Goal: Find contact information: Find contact information

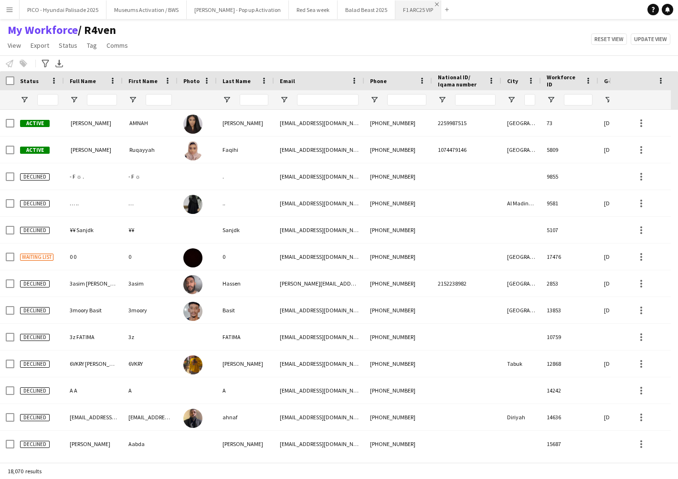
click at [435, 6] on app-icon "Close" at bounding box center [437, 4] width 4 height 4
click at [389, 5] on app-icon "Close" at bounding box center [391, 4] width 4 height 4
click at [331, 5] on app-icon "Close" at bounding box center [333, 4] width 4 height 4
click at [231, 12] on button "[PERSON_NAME] - Pop up Activation Close" at bounding box center [238, 9] width 102 height 19
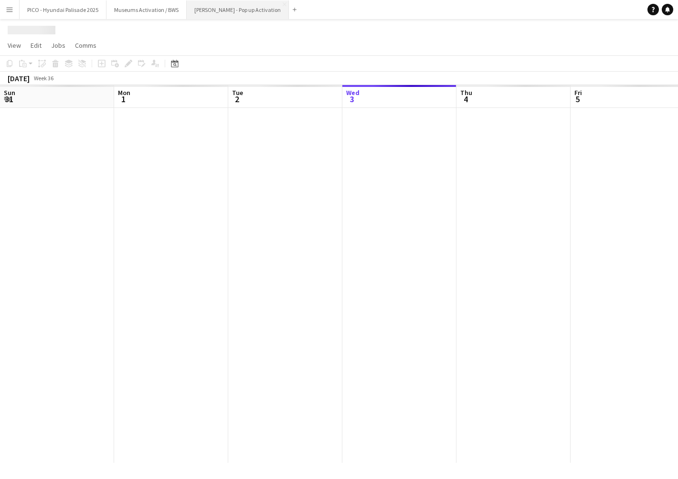
scroll to position [0, 228]
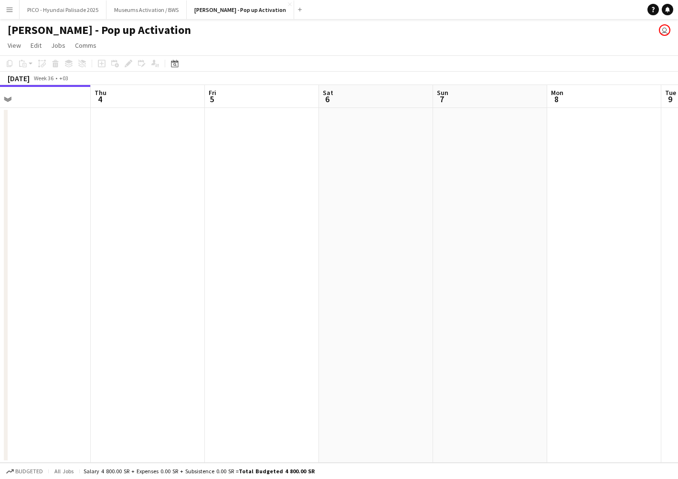
drag, startPoint x: 402, startPoint y: 191, endPoint x: 142, endPoint y: 195, distance: 260.7
click at [132, 196] on app-calendar-viewport "Sun 31 Mon 1 Tue 2 Wed 3 Thu 4 Fri 5 Sat 6 Sun 7 Mon 8 Tue 9 Wed 10" at bounding box center [339, 274] width 678 height 378
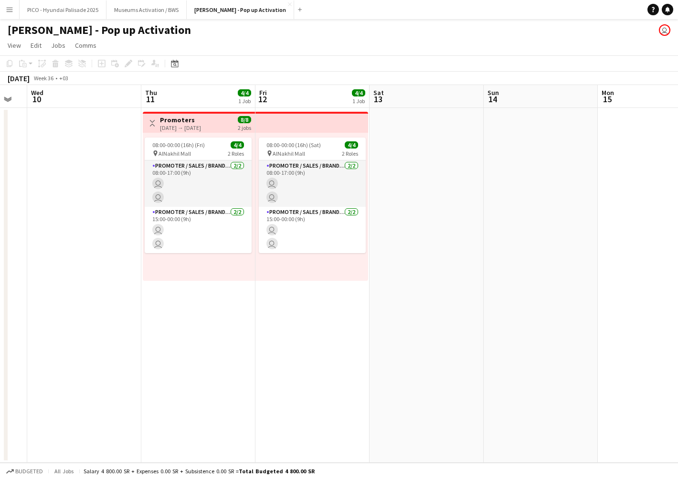
drag, startPoint x: 115, startPoint y: 164, endPoint x: 142, endPoint y: 147, distance: 32.3
click at [17, 172] on app-calendar-viewport "Fri 5 Sat 6 Sun 7 Mon 8 Tue 9 Wed 10 Thu 11 4/4 1 Job Fri 12 4/4 1 Job Sat 13 S…" at bounding box center [339, 274] width 678 height 378
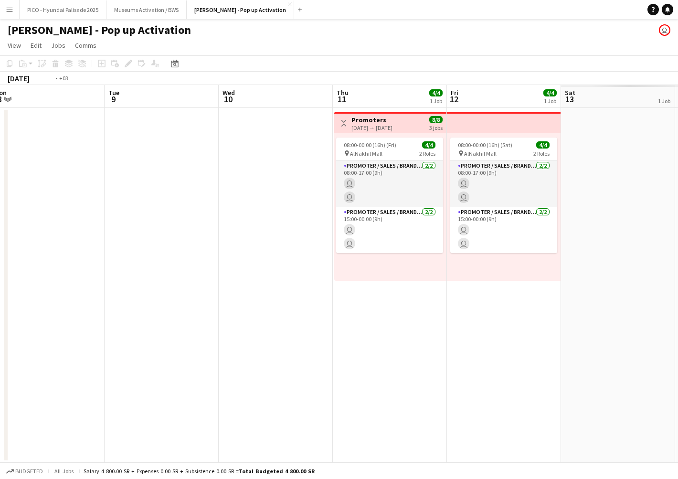
drag, startPoint x: 251, startPoint y: 146, endPoint x: 161, endPoint y: 165, distance: 91.8
click at [198, 155] on app-calendar-viewport "Fri 5 Sat 6 Sun 7 Mon 8 Tue 9 Wed 10 Thu 11 4/4 1 Job Fri 12 4/4 1 Job Sat 13 1…" at bounding box center [339, 274] width 678 height 378
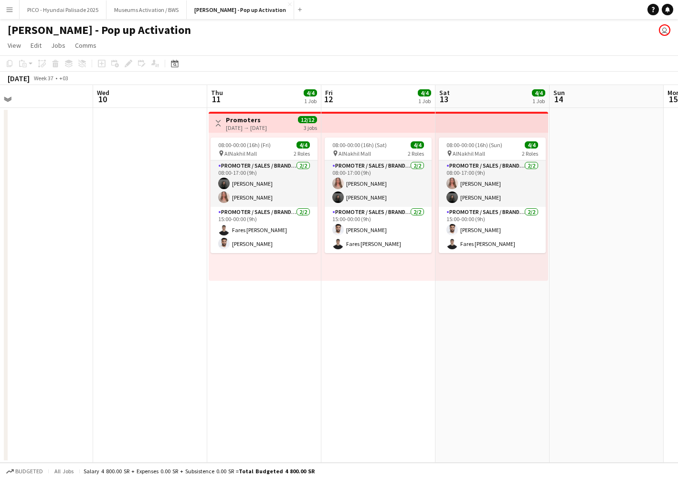
drag, startPoint x: 226, startPoint y: 191, endPoint x: 126, endPoint y: 202, distance: 100.9
click at [126, 202] on app-calendar-viewport "Sat 6 Sun 7 Mon 8 Tue 9 Wed 10 Thu 11 4/4 1 Job Fri 12 4/4 1 Job Sat 13 4/4 1 J…" at bounding box center [339, 274] width 678 height 378
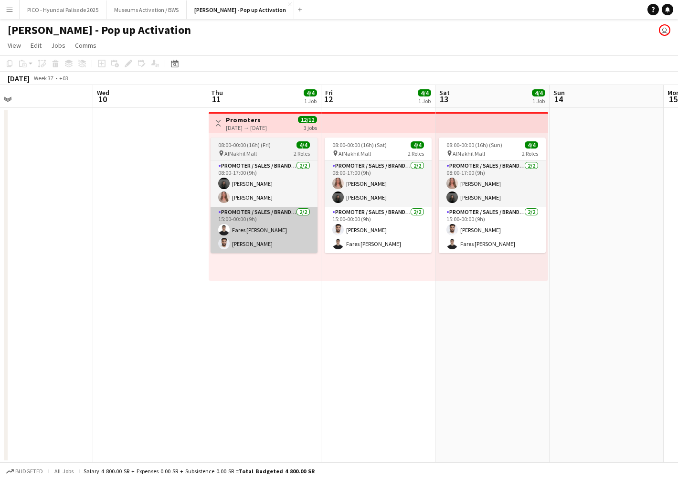
scroll to position [0, 364]
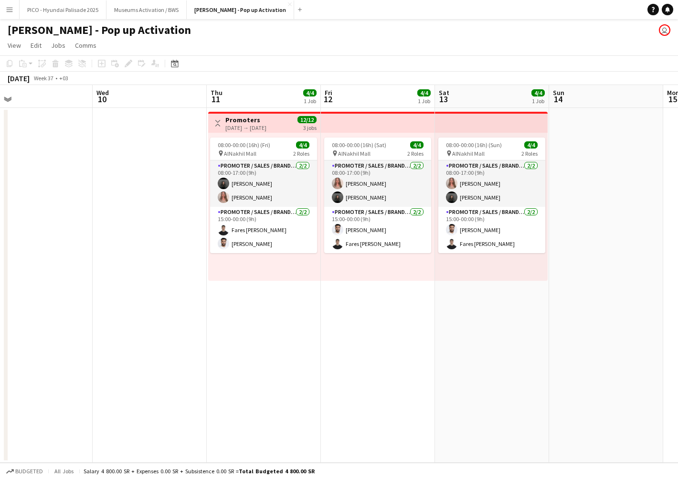
drag, startPoint x: 363, startPoint y: 299, endPoint x: 297, endPoint y: 299, distance: 65.4
click at [323, 297] on app-calendar-viewport "Sat 6 Sun 7 Mon 8 Tue 9 Wed 10 Thu 11 4/4 1 Job Fri 12 4/4 1 Job Sat 13 4/4 1 J…" at bounding box center [339, 274] width 678 height 378
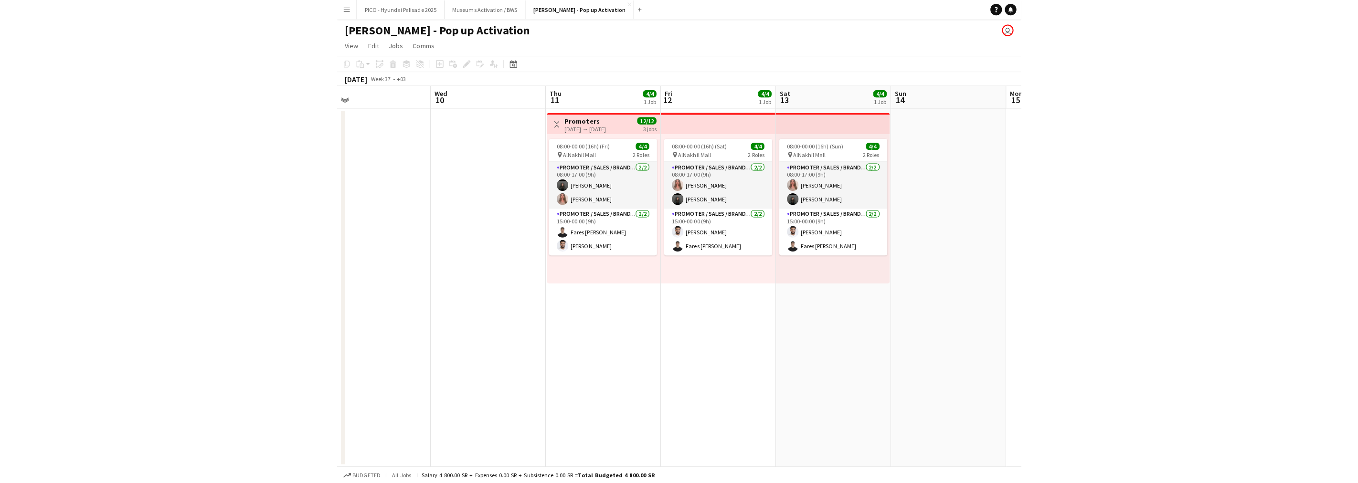
scroll to position [0, 290]
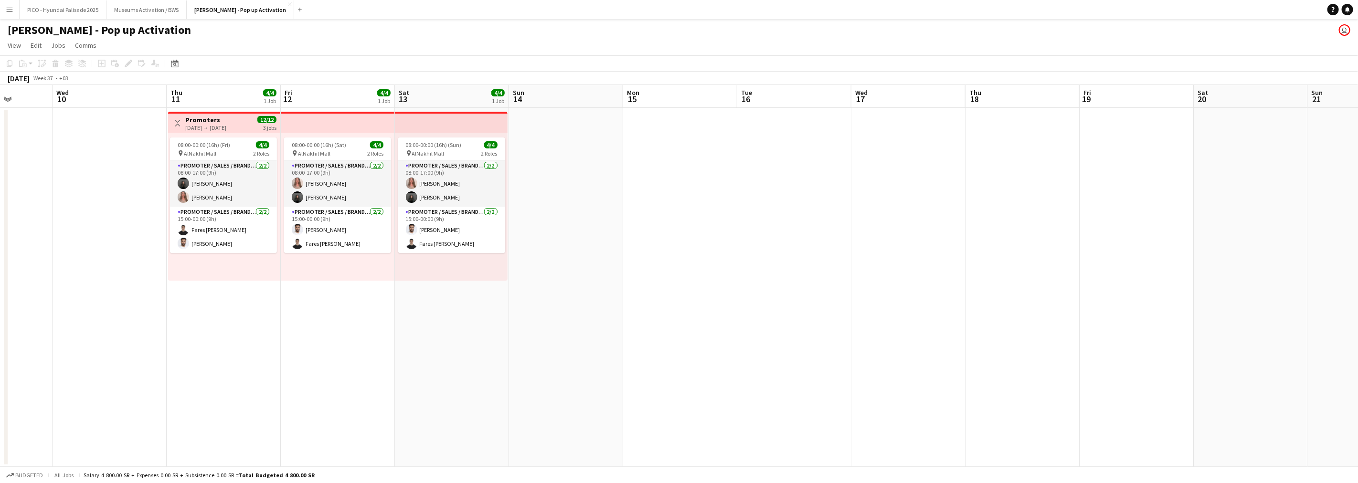
click at [10, 10] on app-icon "Menu" at bounding box center [10, 10] width 8 height 8
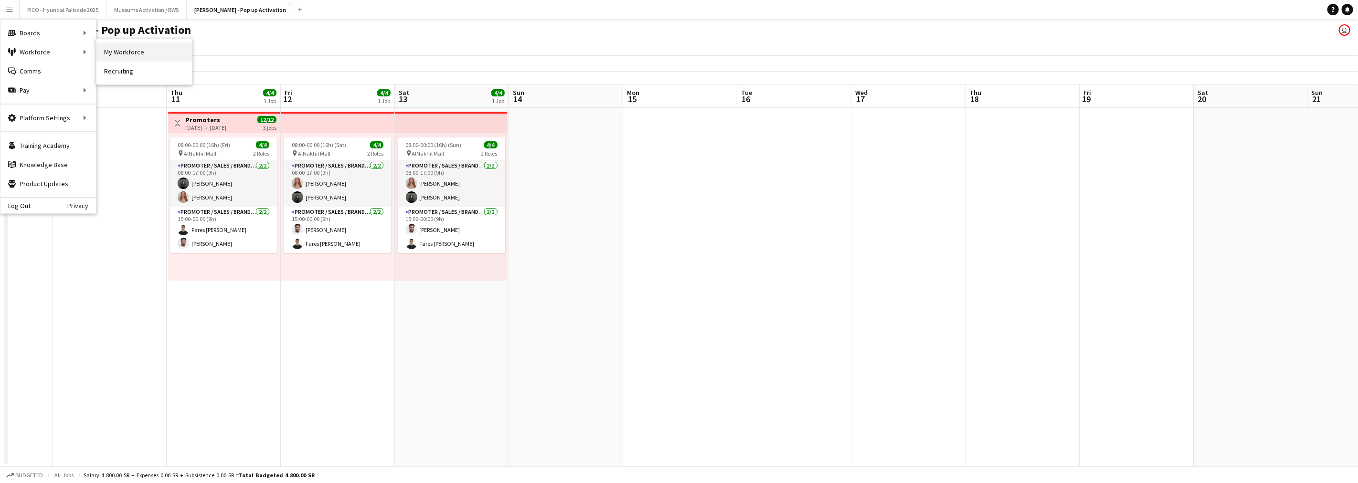
click at [100, 45] on link "My Workforce" at bounding box center [143, 51] width 95 height 19
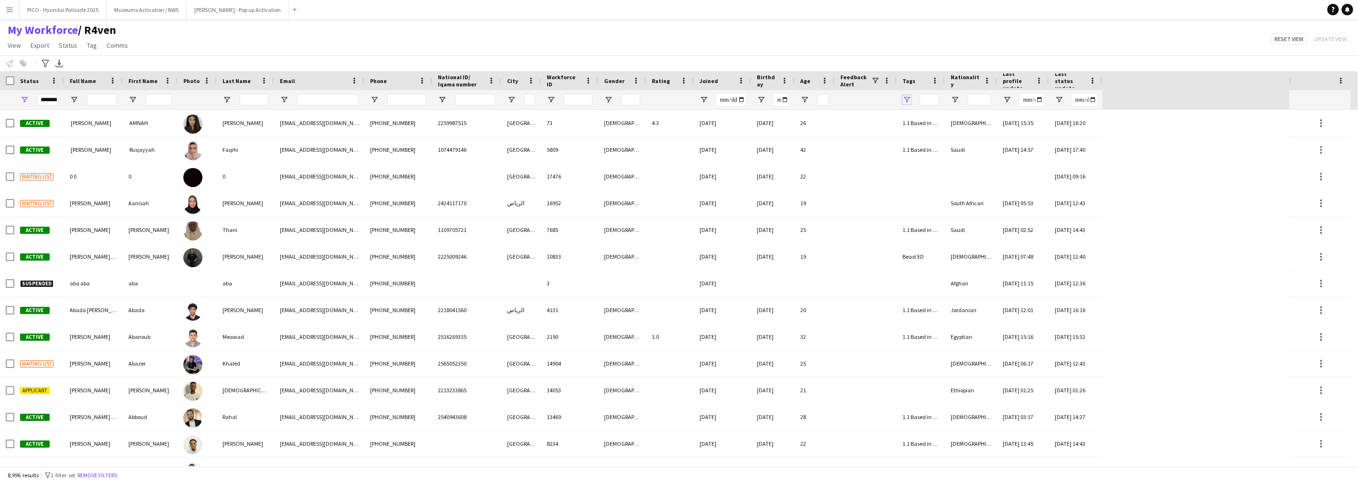
click at [904, 98] on span "Open Filter Menu" at bounding box center [906, 99] width 9 height 9
type input "***"
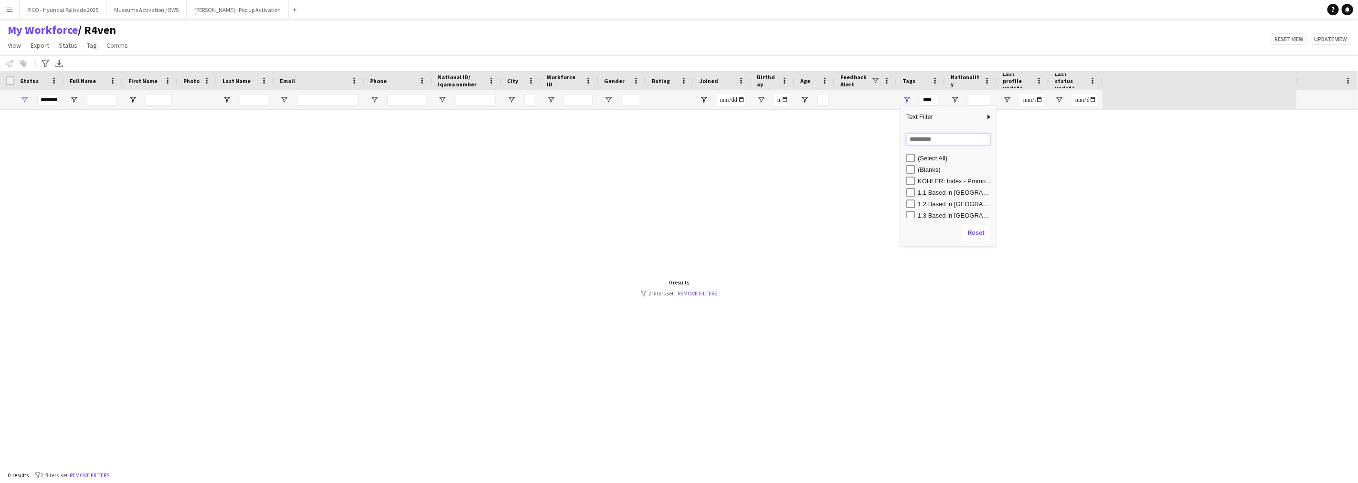
click at [919, 142] on input "Search filter values" at bounding box center [948, 139] width 84 height 11
type input "**"
click at [917, 168] on div "FS" at bounding box center [951, 169] width 90 height 11
type input "******"
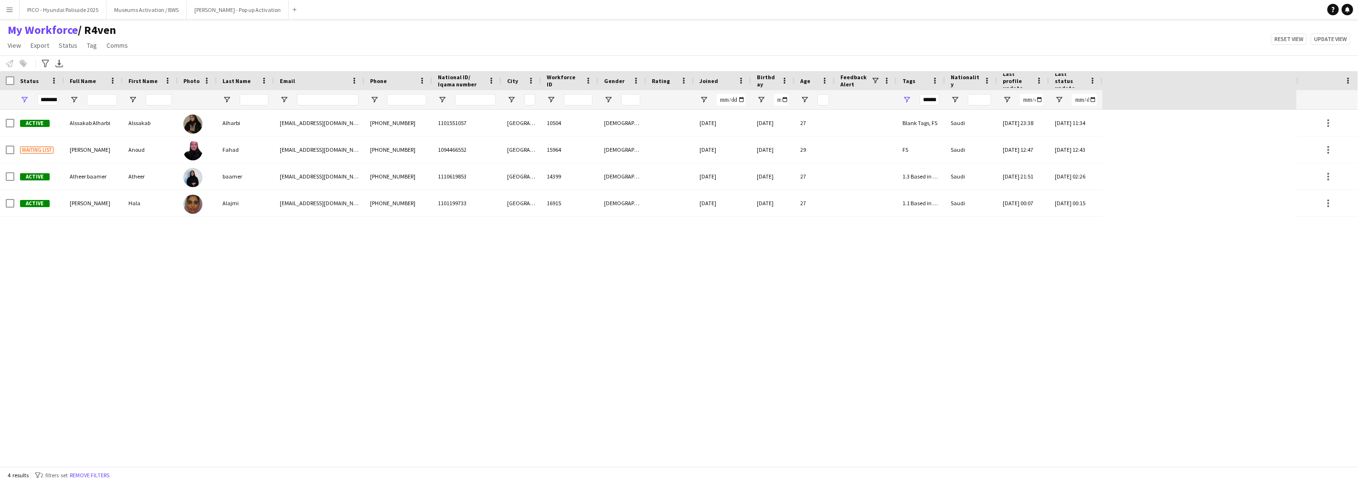
click at [378, 248] on div "Active Alssakab [PERSON_NAME][GEOGRAPHIC_DATA] Alharbi [EMAIL_ADDRESS][DOMAIN_N…" at bounding box center [648, 288] width 1296 height 357
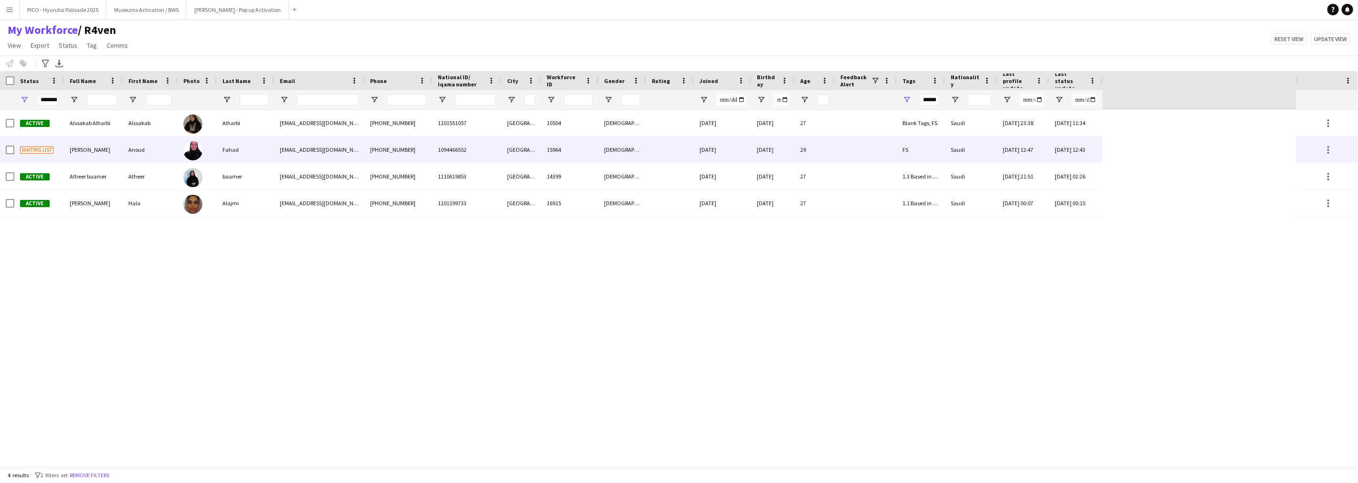
click at [210, 160] on div at bounding box center [197, 150] width 39 height 26
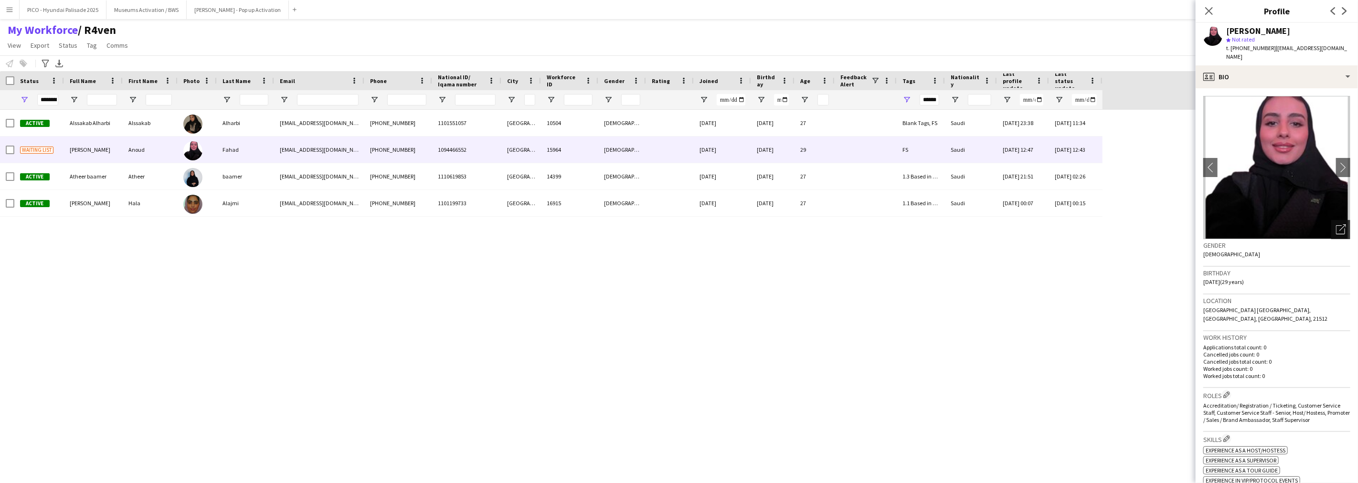
click at [1018, 224] on icon "Open photos pop-in" at bounding box center [1341, 229] width 10 height 10
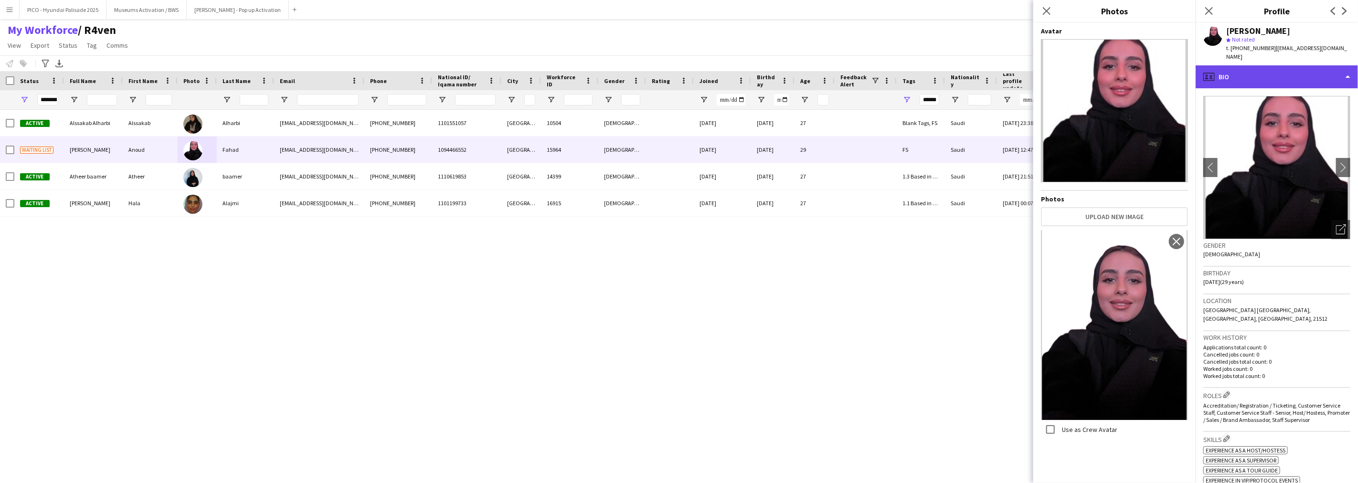
click at [1018, 72] on div "profile Bio" at bounding box center [1276, 76] width 162 height 23
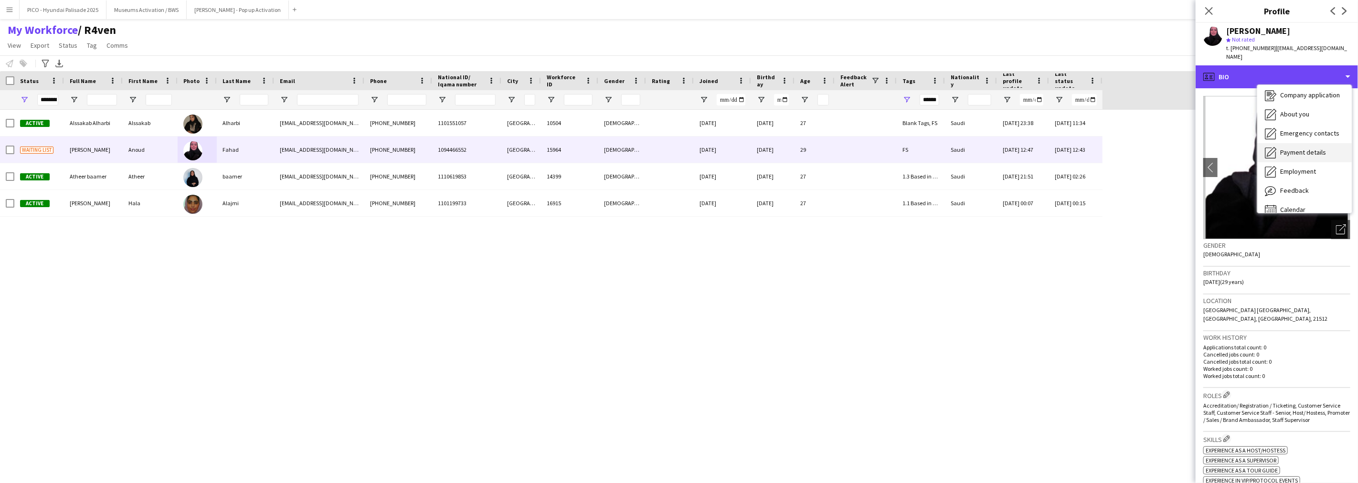
scroll to position [32, 0]
click at [1018, 171] on div "Feedback Feedback" at bounding box center [1304, 180] width 95 height 19
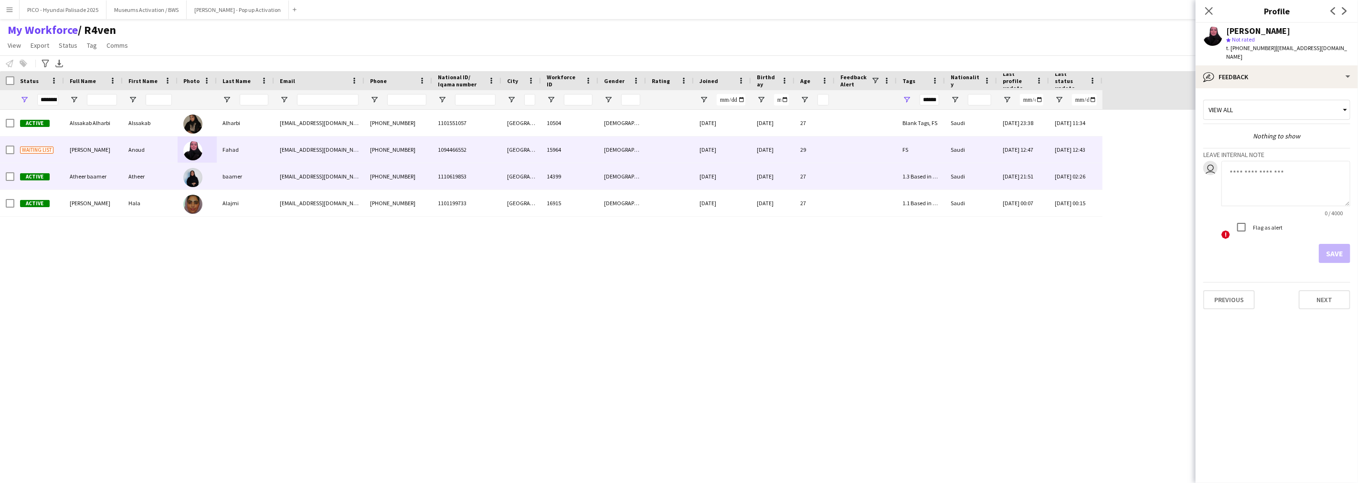
click at [968, 182] on div "Saudi" at bounding box center [971, 176] width 52 height 26
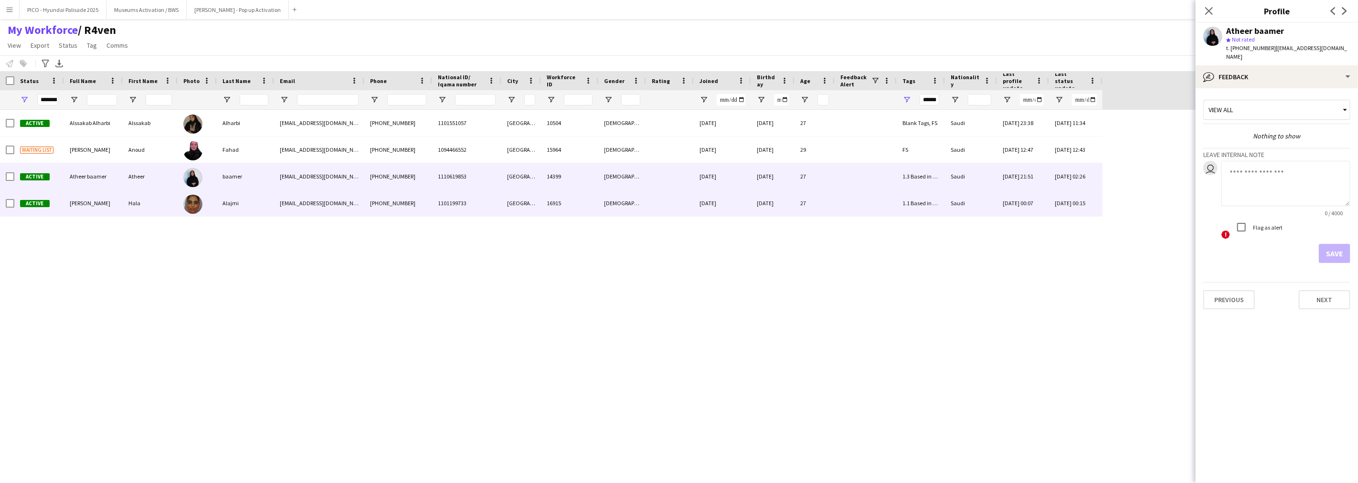
click at [967, 202] on div "Saudi" at bounding box center [971, 203] width 52 height 26
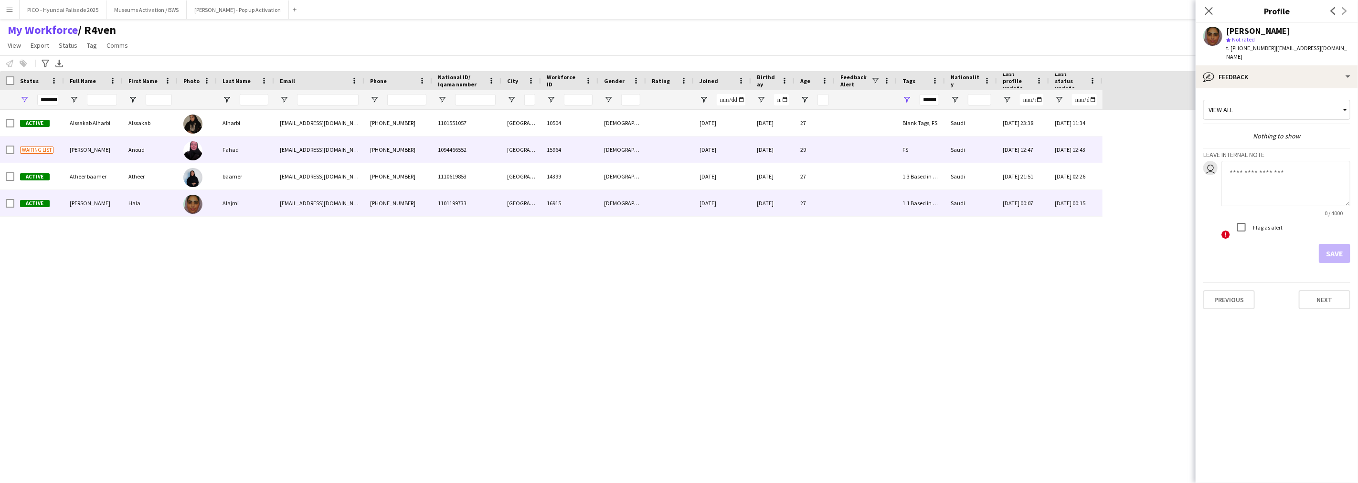
click at [970, 156] on div "Saudi" at bounding box center [971, 150] width 52 height 26
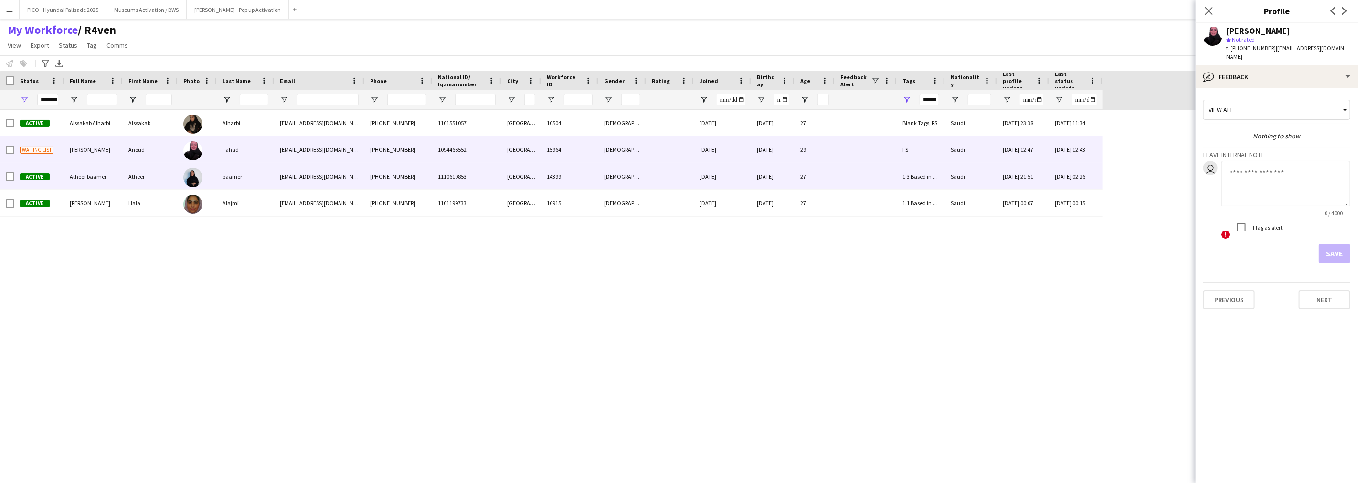
click at [966, 175] on div "Saudi" at bounding box center [971, 176] width 52 height 26
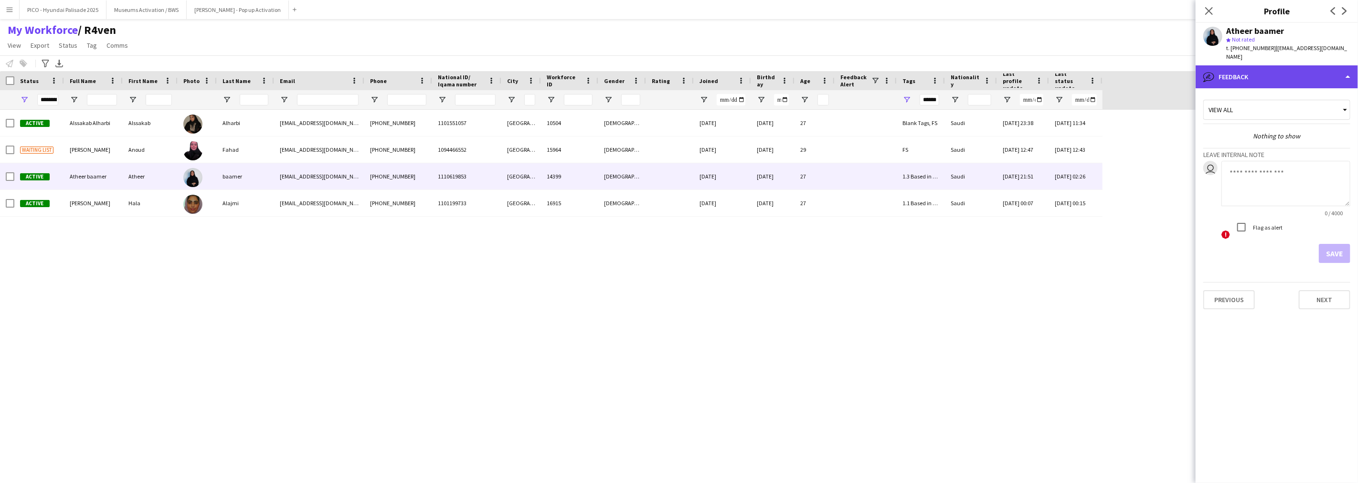
click at [1018, 65] on div "bubble-pencil Feedback" at bounding box center [1276, 76] width 162 height 23
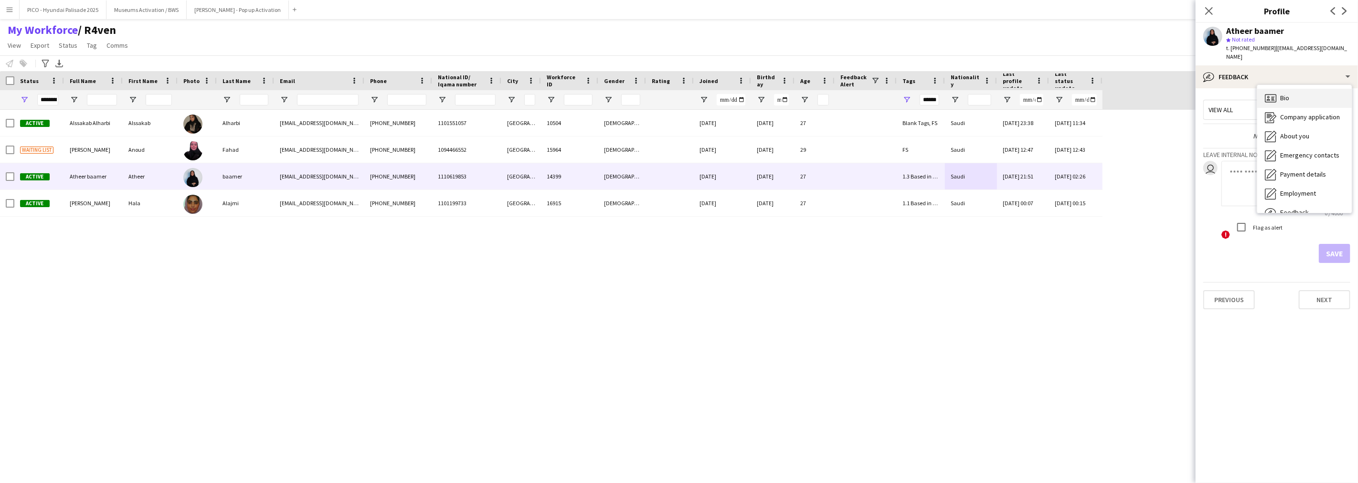
click at [1018, 91] on div "Bio Bio" at bounding box center [1304, 98] width 95 height 19
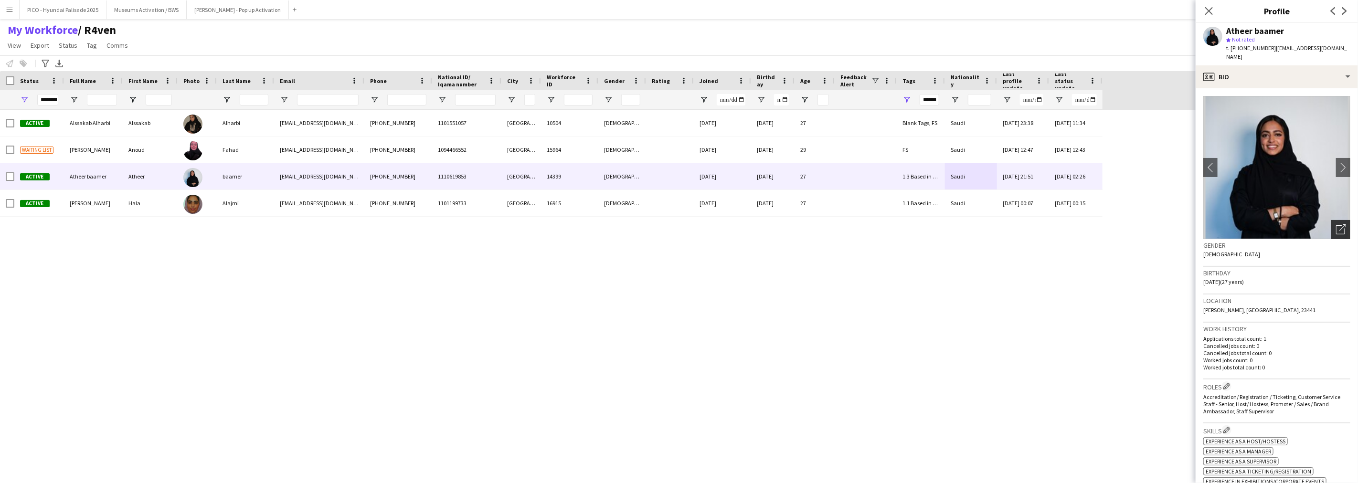
click at [1018, 225] on icon at bounding box center [1340, 229] width 9 height 9
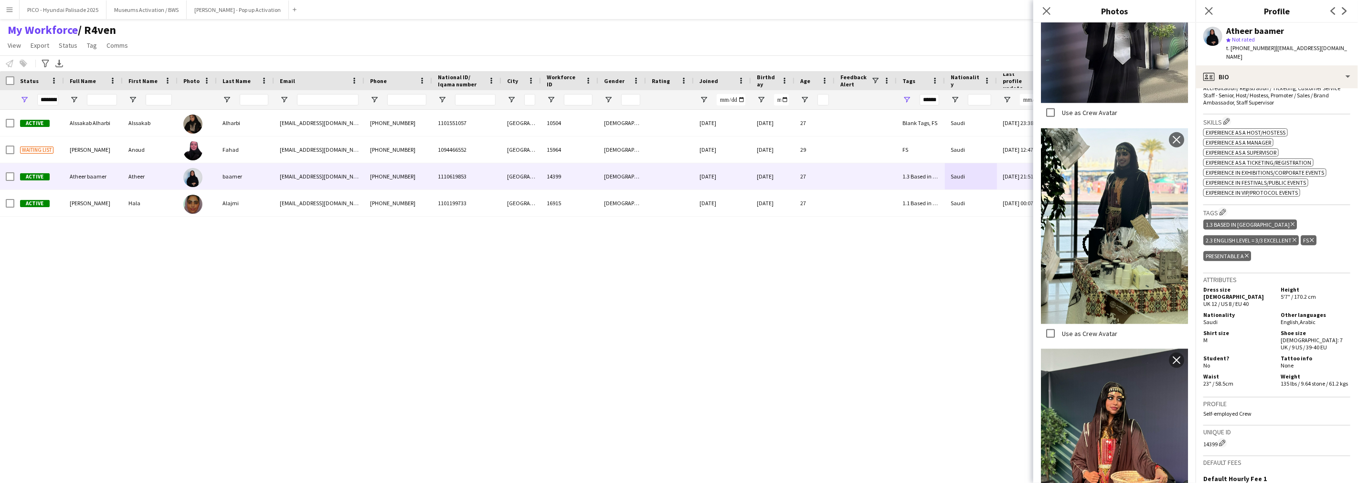
scroll to position [318, 0]
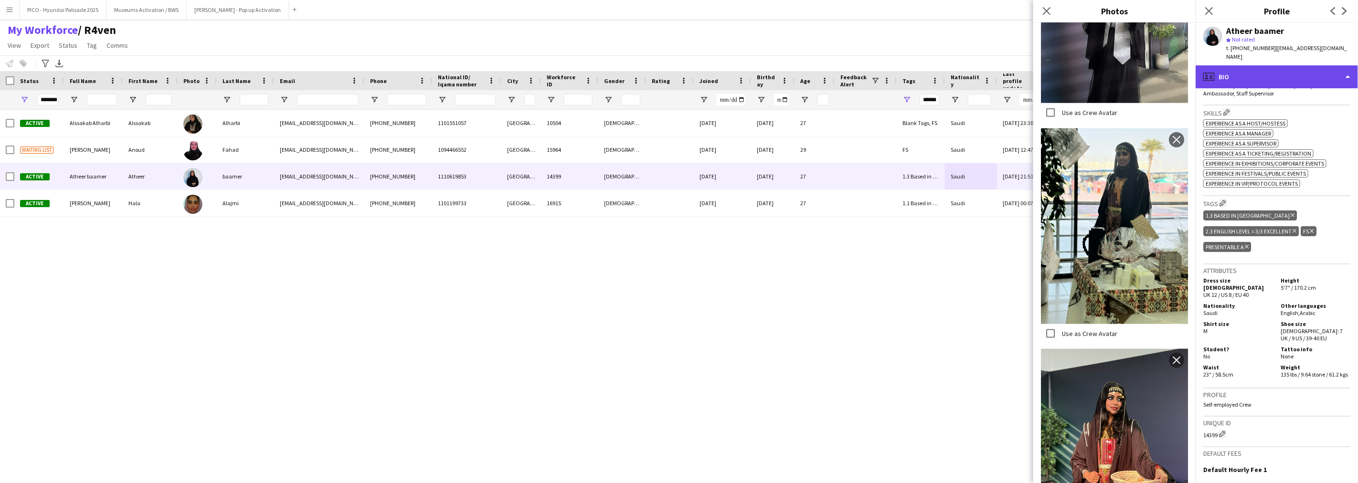
click at [1018, 74] on div "profile Bio" at bounding box center [1276, 76] width 162 height 23
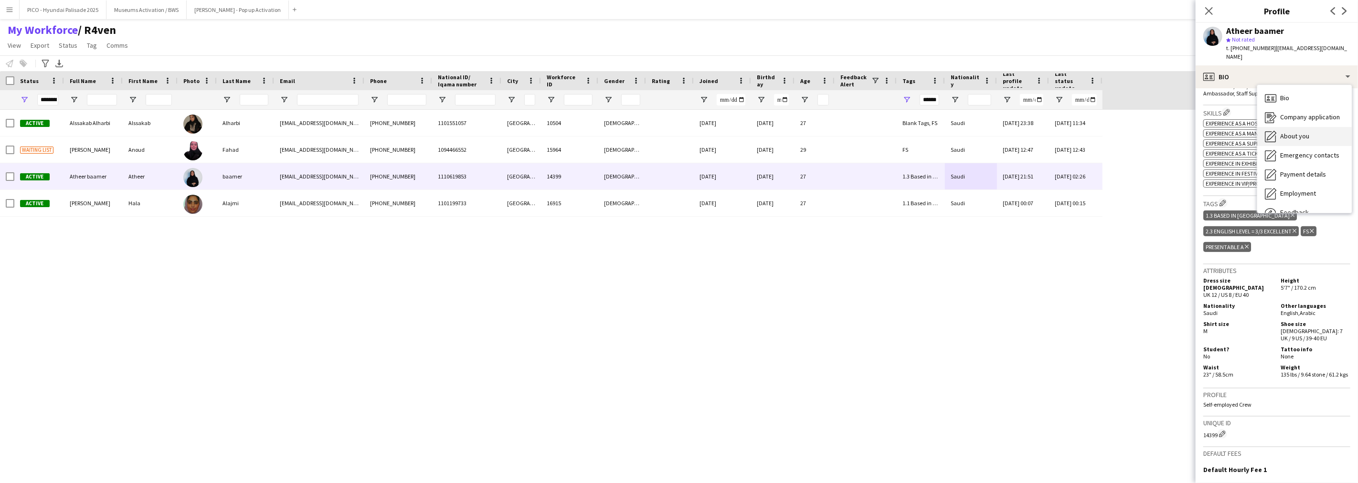
click at [1018, 131] on icon at bounding box center [1270, 136] width 11 height 11
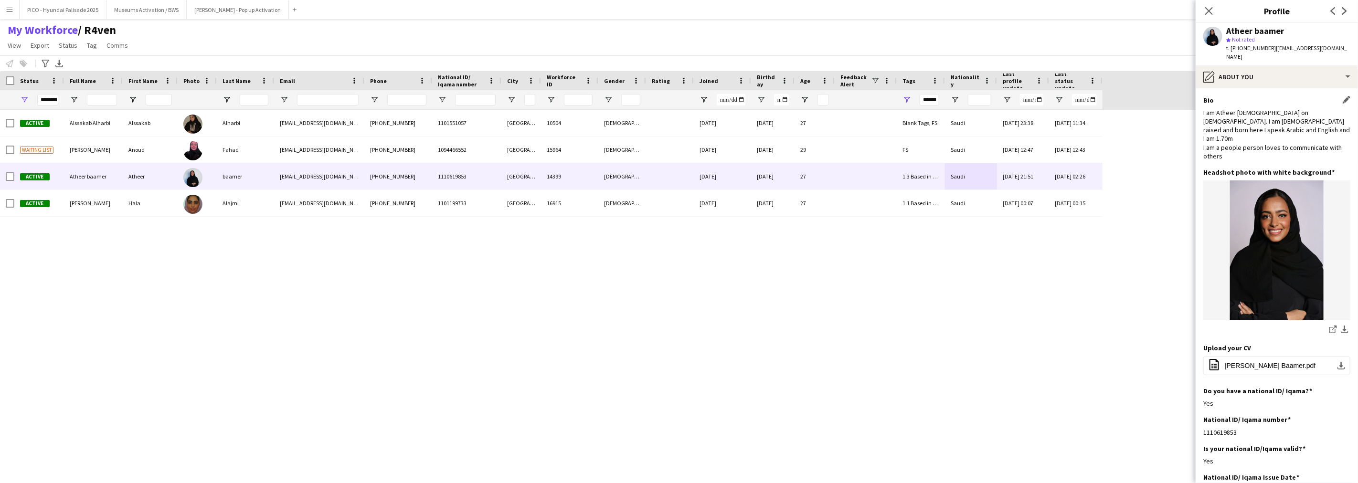
click at [1018, 134] on div "I am Atheer [DEMOGRAPHIC_DATA] on [DEMOGRAPHIC_DATA]. I am [DEMOGRAPHIC_DATA] r…" at bounding box center [1276, 134] width 147 height 52
drag, startPoint x: 1276, startPoint y: 134, endPoint x: 1277, endPoint y: 116, distance: 18.2
click at [1018, 116] on div "I am Atheer [DEMOGRAPHIC_DATA] on [DEMOGRAPHIC_DATA]. I am [DEMOGRAPHIC_DATA] r…" at bounding box center [1276, 134] width 147 height 52
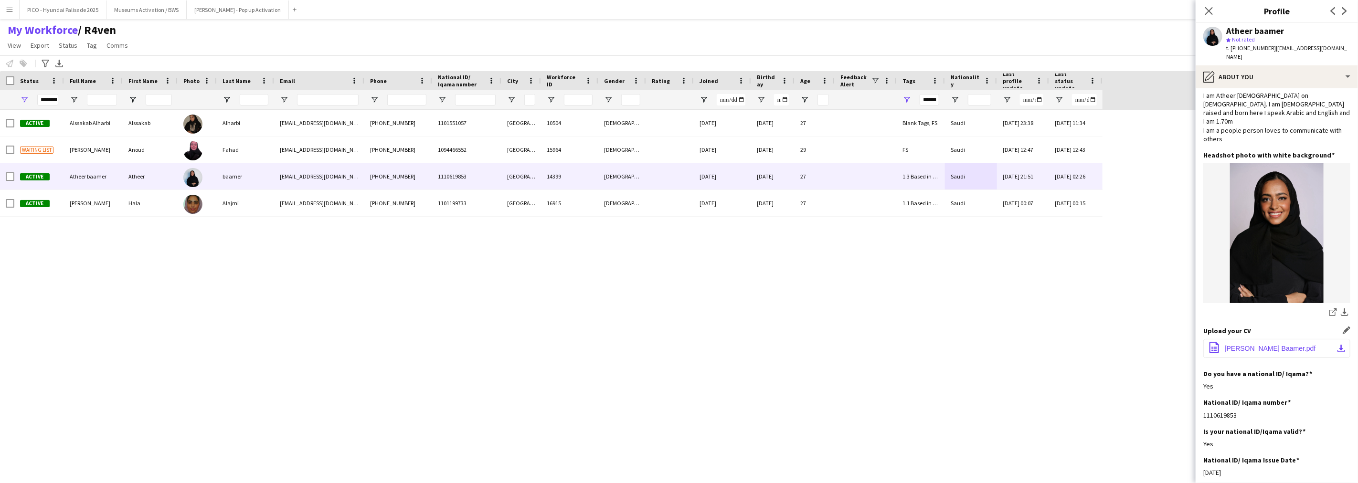
scroll to position [0, 0]
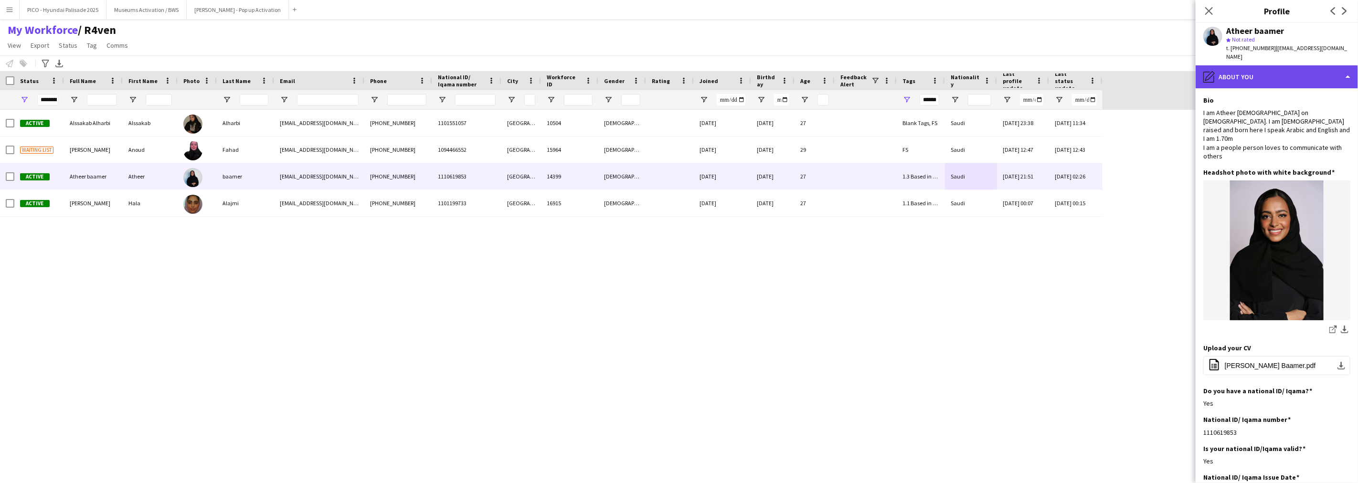
click at [1018, 72] on div "pencil4 About you" at bounding box center [1276, 76] width 162 height 23
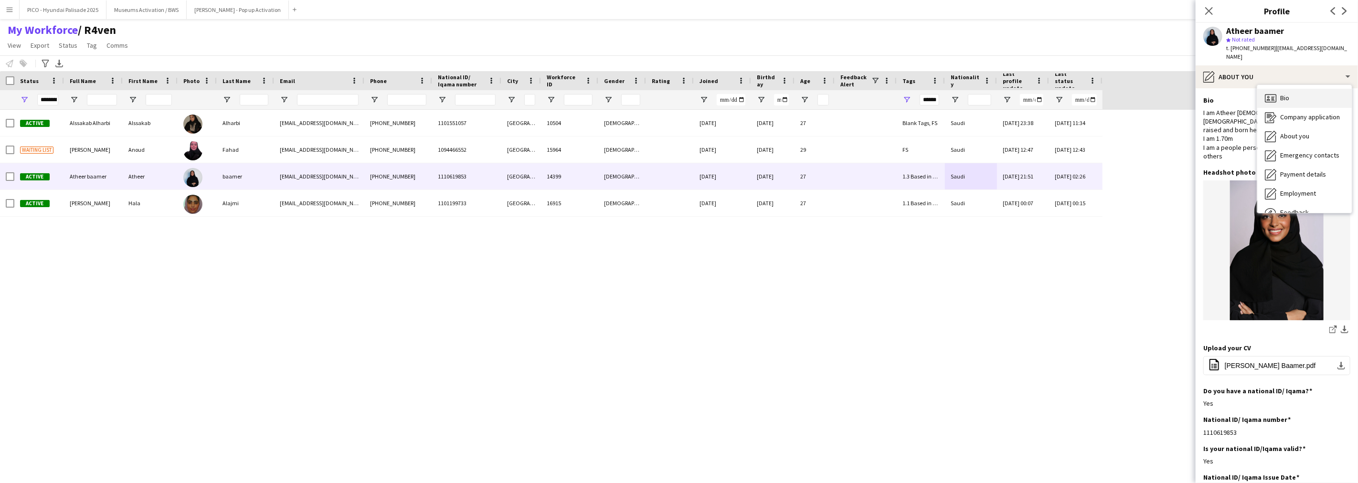
click at [1018, 93] on icon "Bio" at bounding box center [1270, 98] width 11 height 11
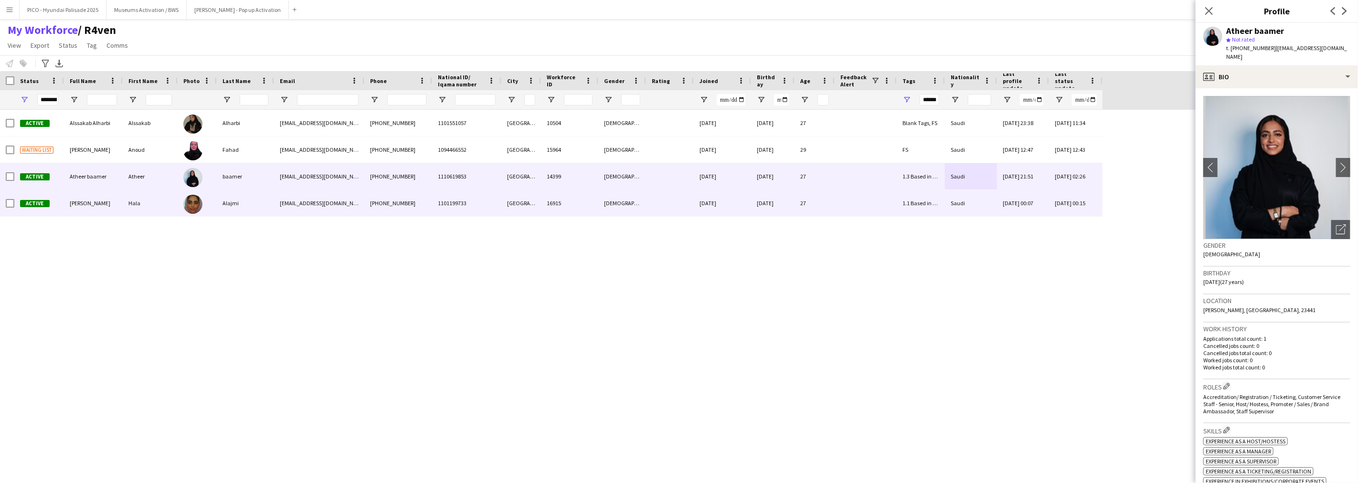
click at [740, 213] on div "[DATE]" at bounding box center [722, 203] width 57 height 26
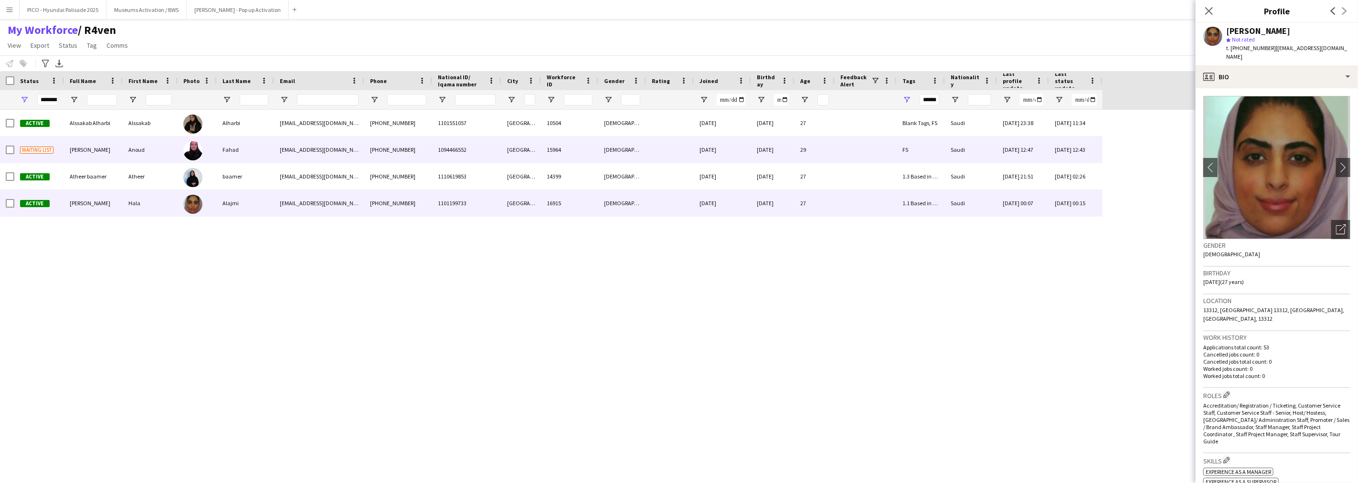
click at [739, 156] on div "[DATE]" at bounding box center [722, 150] width 57 height 26
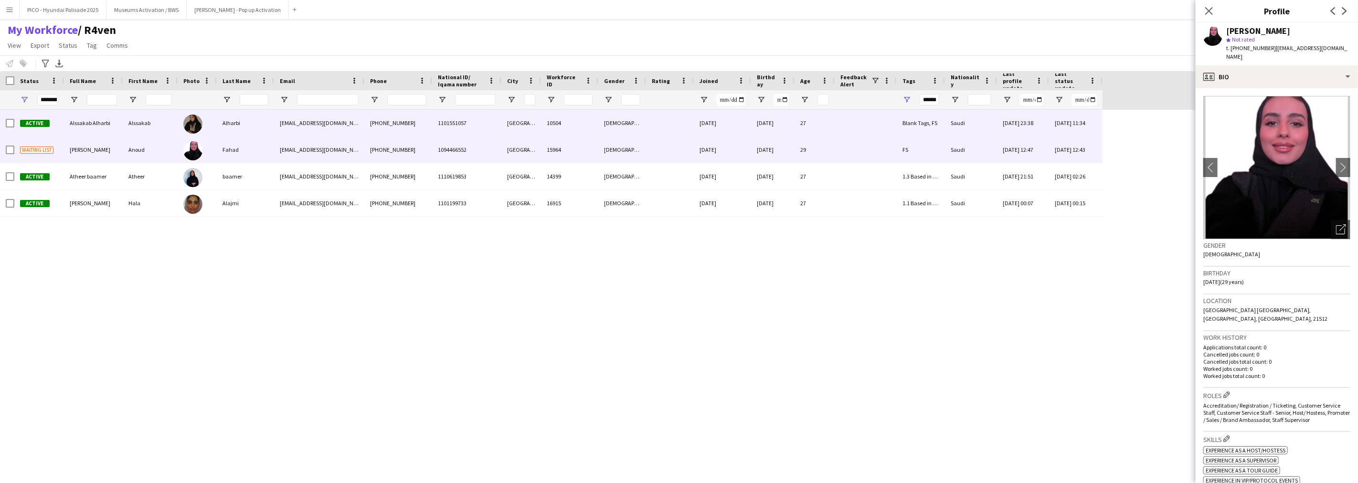
click at [743, 127] on div "[DATE]" at bounding box center [722, 123] width 57 height 26
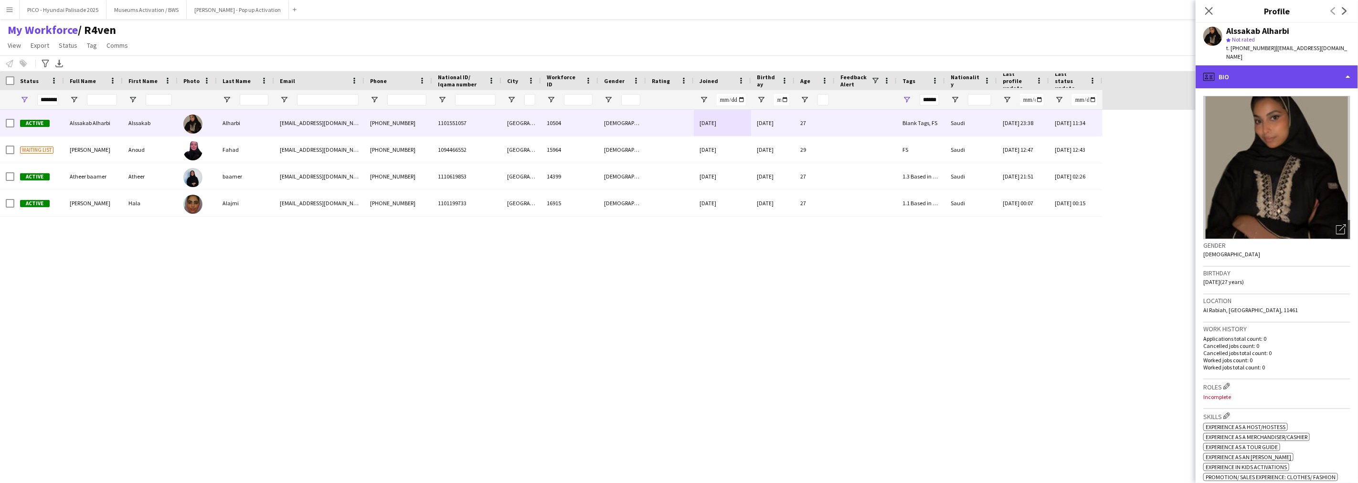
click at [1018, 70] on div "profile Bio" at bounding box center [1276, 76] width 162 height 23
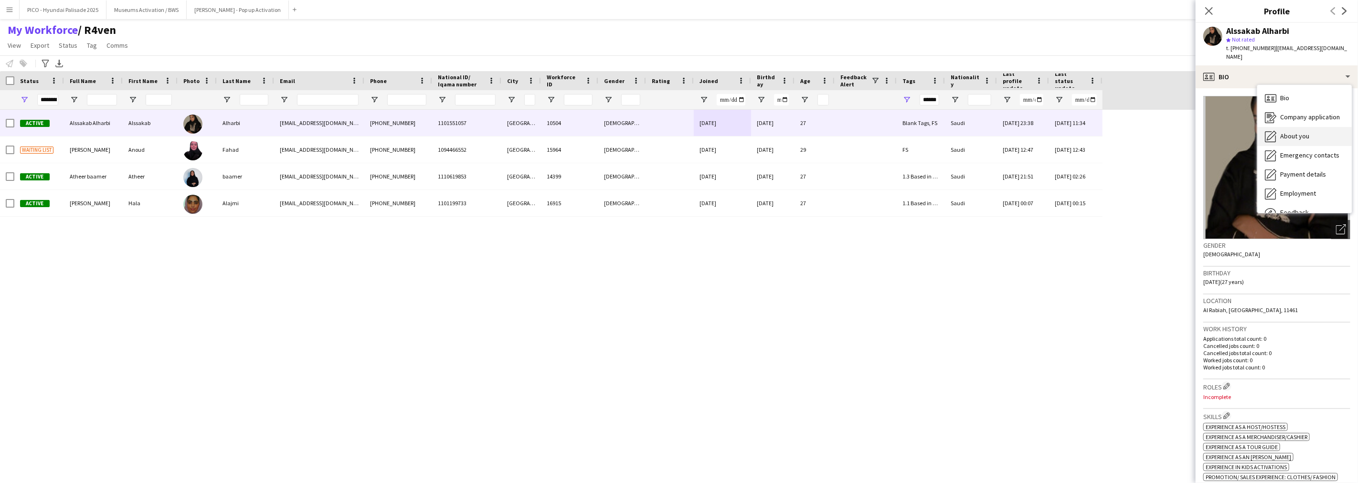
click at [1018, 132] on span "About you" at bounding box center [1294, 136] width 29 height 9
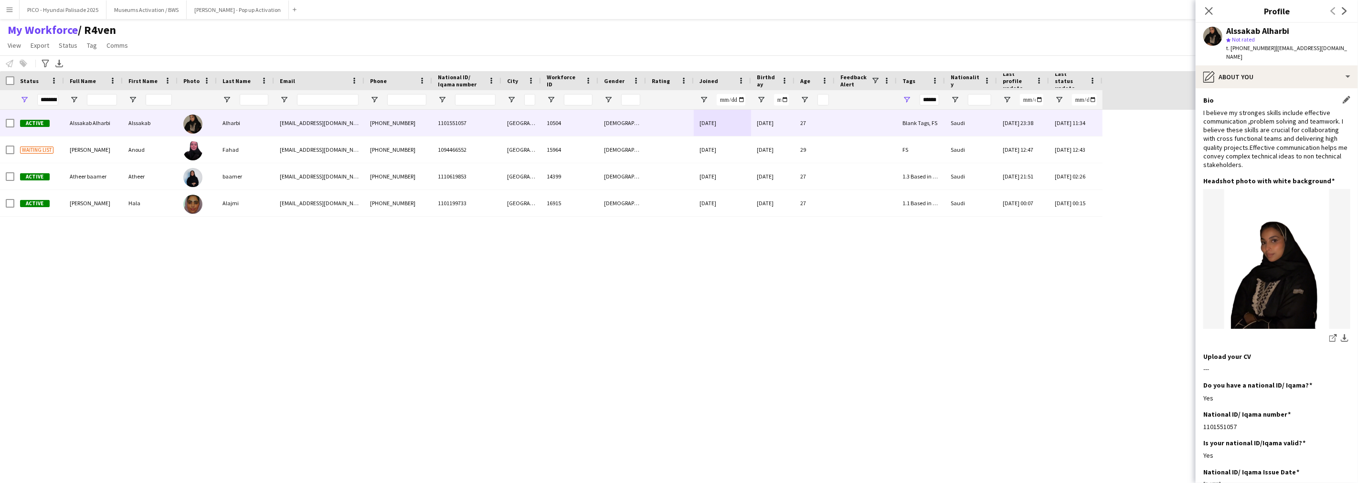
click at [1018, 125] on div "I believe my stronges skills include effective communication ,problem solving a…" at bounding box center [1276, 138] width 147 height 61
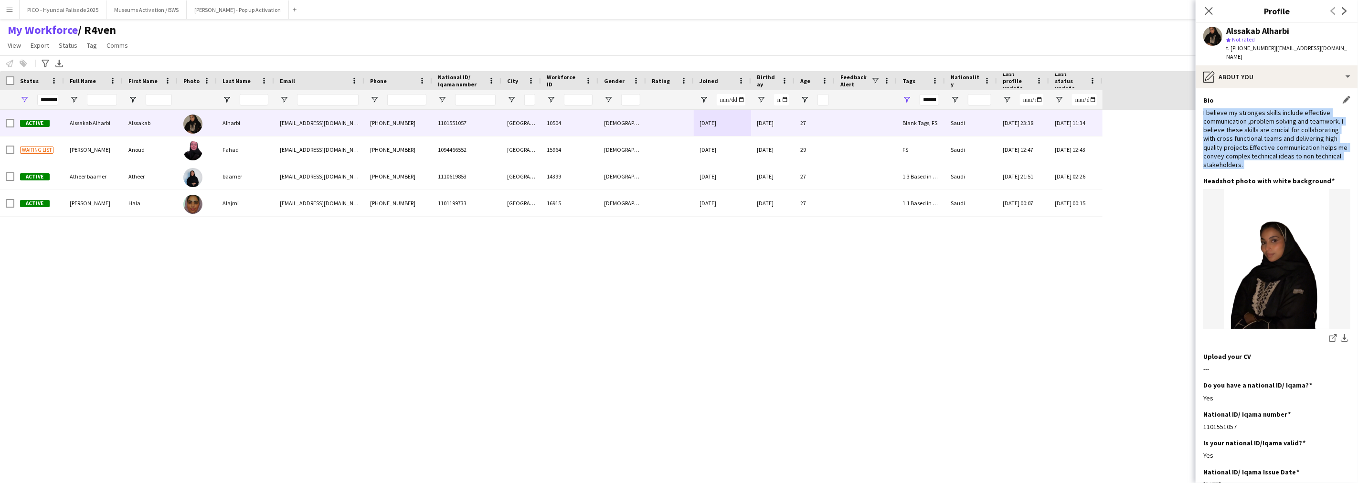
click at [1018, 125] on div "I believe my stronges skills include effective communication ,problem solving a…" at bounding box center [1276, 138] width 147 height 61
click at [1018, 144] on div "I believe my stronges skills include effective communication ,problem solving a…" at bounding box center [1276, 138] width 147 height 61
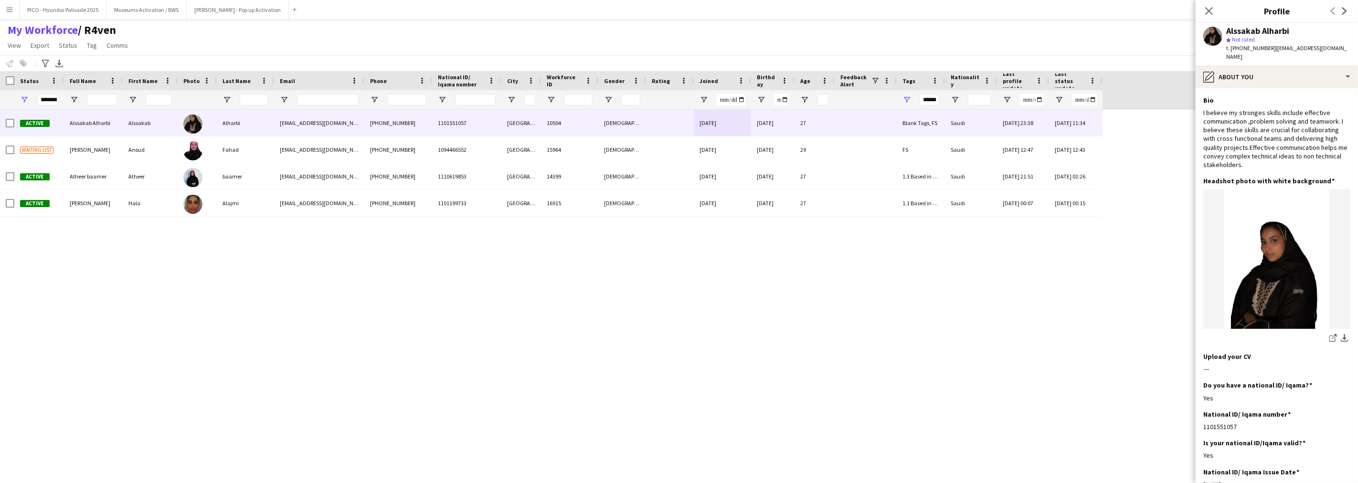
click at [1018, 32] on div "Alssakab Alharbi" at bounding box center [1257, 31] width 63 height 9
drag, startPoint x: 1232, startPoint y: 32, endPoint x: 1253, endPoint y: 51, distance: 28.4
click at [1018, 51] on div "Alssakab Alharbi star Not rated t. [PHONE_NUMBER] | [EMAIL_ADDRESS][DOMAIN_NAME]" at bounding box center [1288, 44] width 124 height 35
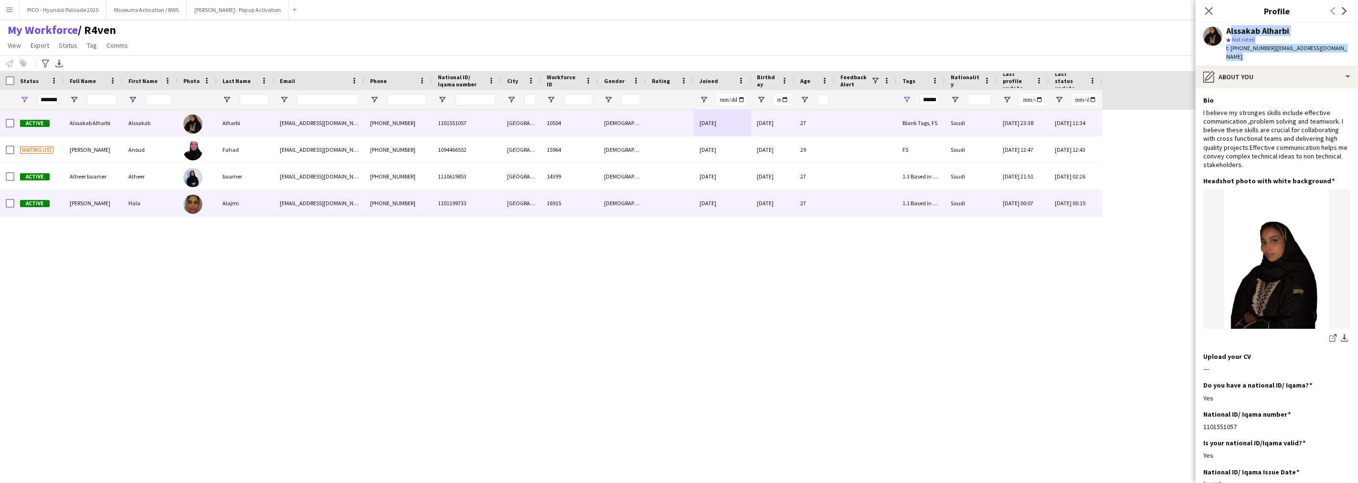
click at [146, 206] on div "Hala" at bounding box center [150, 203] width 55 height 26
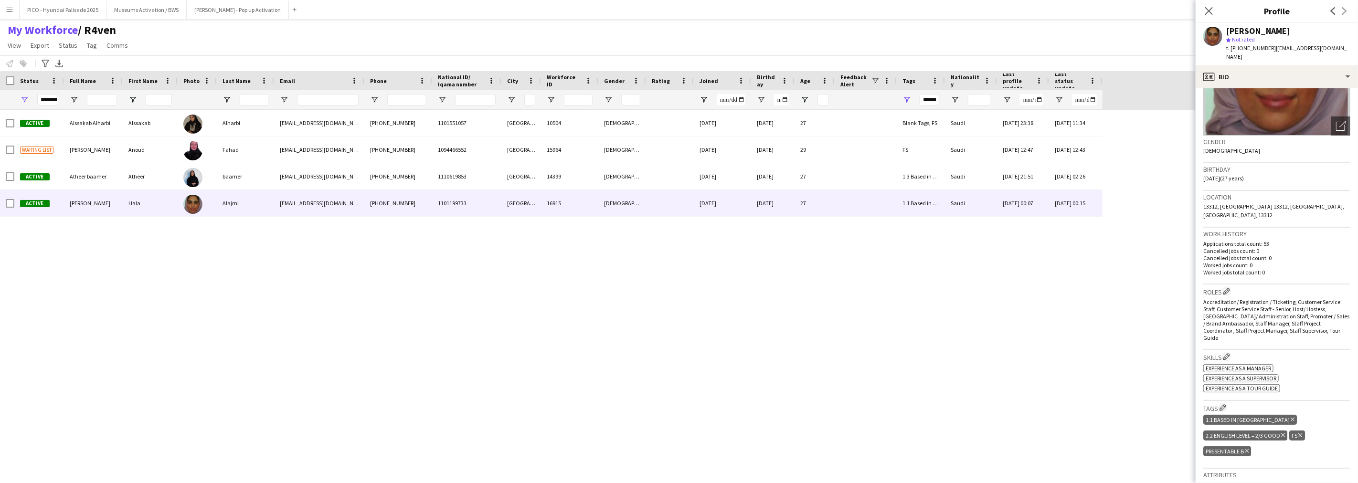
scroll to position [106, 0]
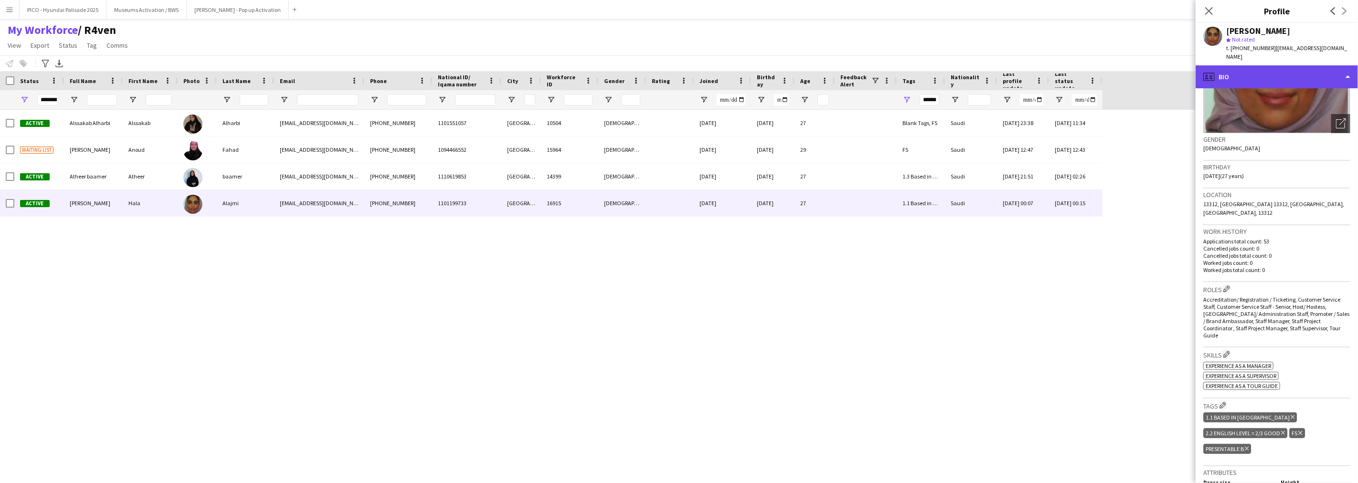
click at [1018, 69] on div "profile Bio" at bounding box center [1276, 76] width 162 height 23
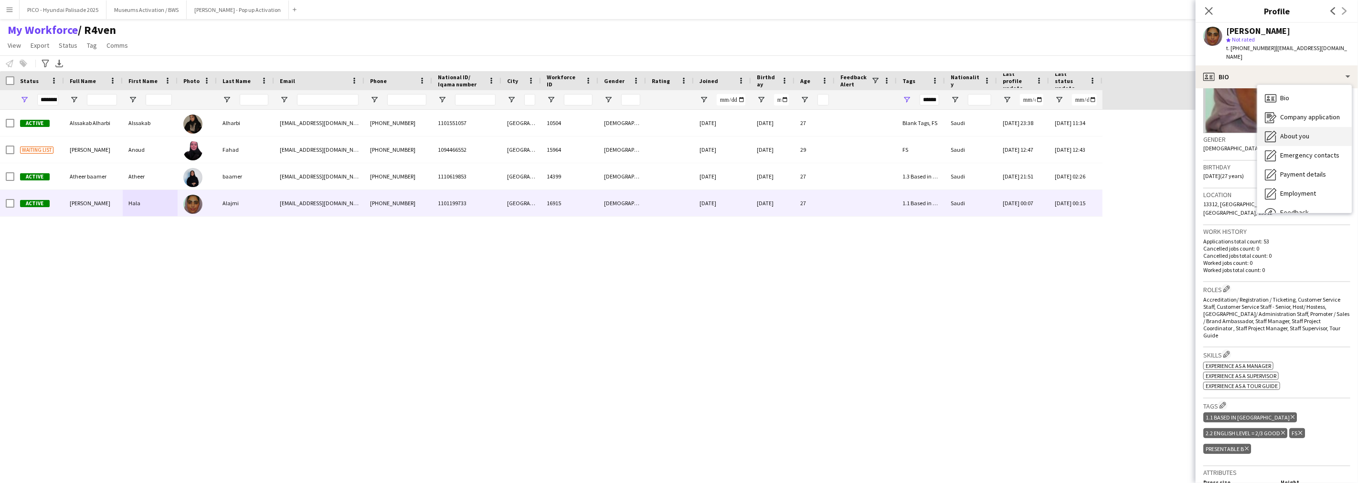
click at [1018, 132] on span "About you" at bounding box center [1294, 136] width 29 height 9
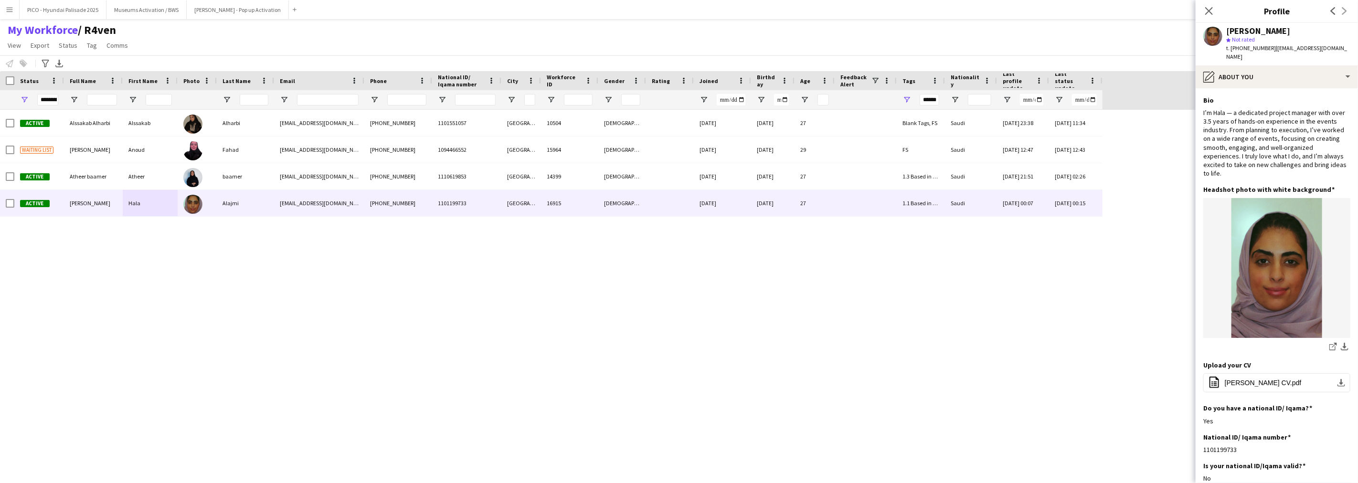
click at [155, 247] on div "Active Alssakab [PERSON_NAME][GEOGRAPHIC_DATA] Alharbi [EMAIL_ADDRESS][DOMAIN_N…" at bounding box center [648, 288] width 1296 height 357
drag, startPoint x: 125, startPoint y: 275, endPoint x: 30, endPoint y: 196, distance: 122.7
click at [21, 99] on span "Open Filter Menu" at bounding box center [24, 99] width 9 height 9
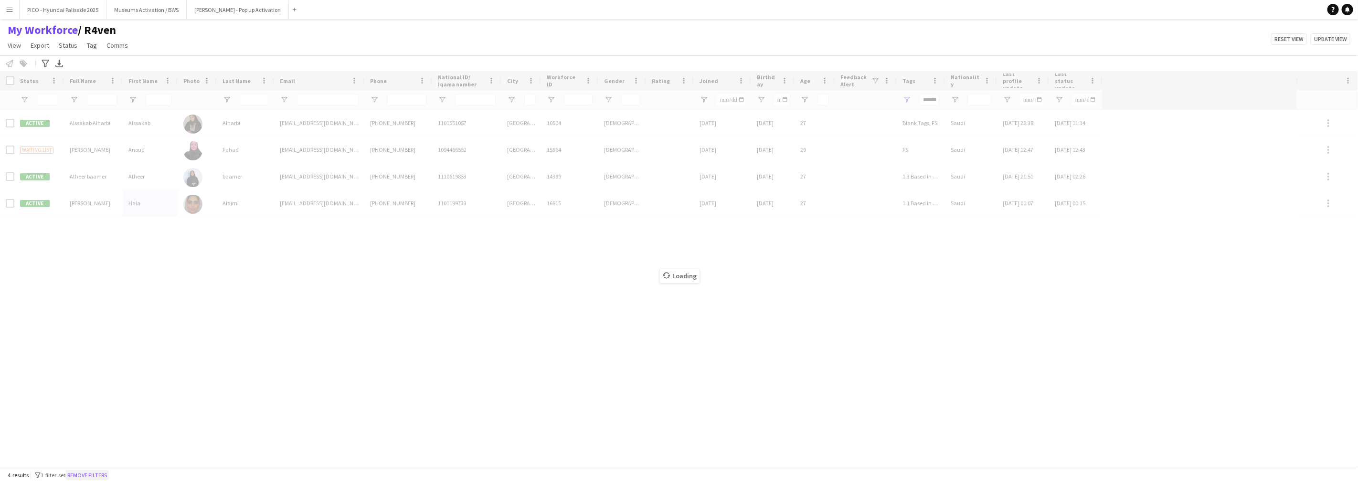
click at [98, 476] on button "Remove filters" at bounding box center [86, 475] width 43 height 11
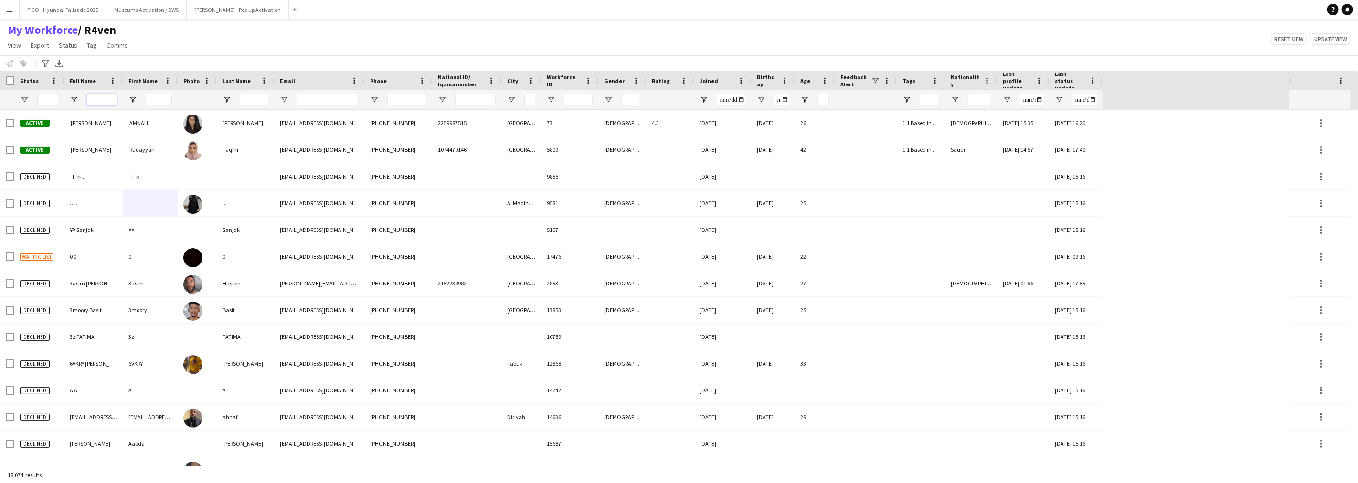
click at [108, 99] on input "Full Name Filter Input" at bounding box center [102, 99] width 30 height 11
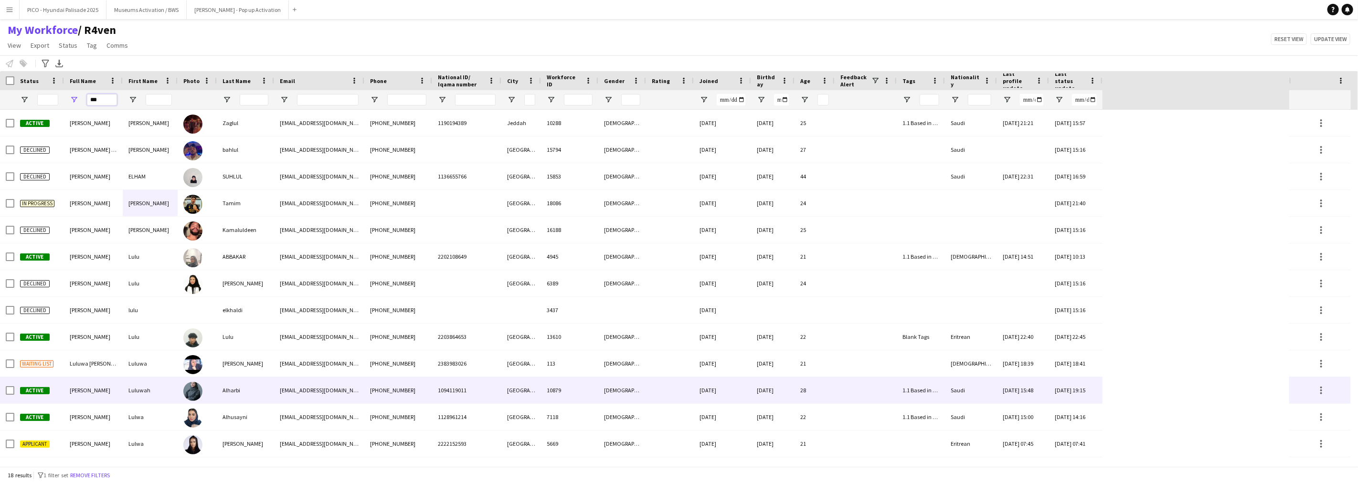
type input "***"
click at [111, 384] on div "[PERSON_NAME]" at bounding box center [93, 390] width 59 height 26
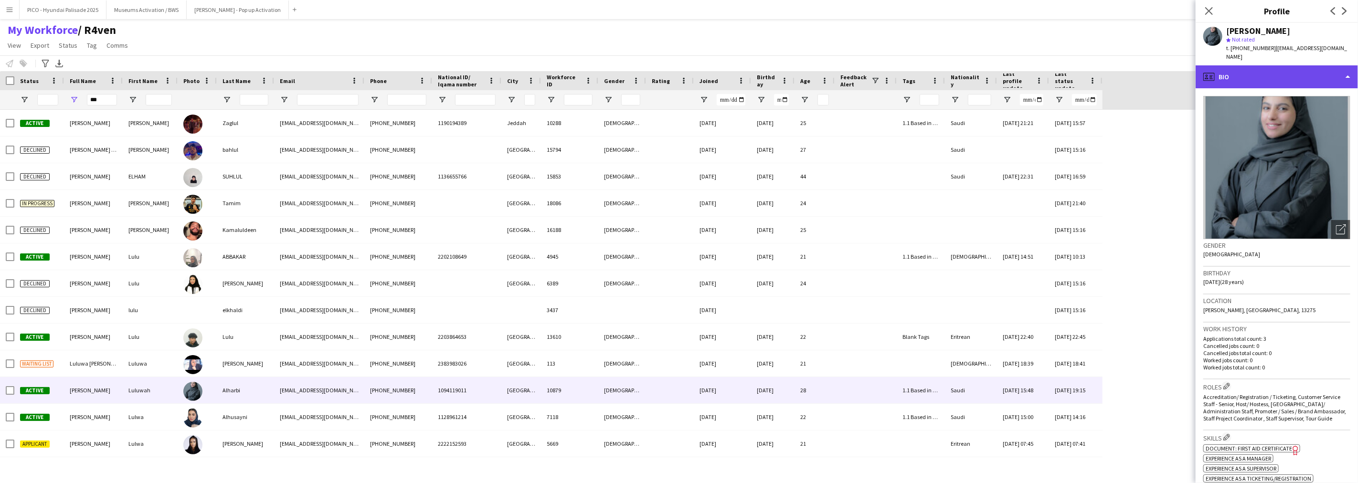
click at [1018, 78] on div "profile Bio" at bounding box center [1276, 76] width 162 height 23
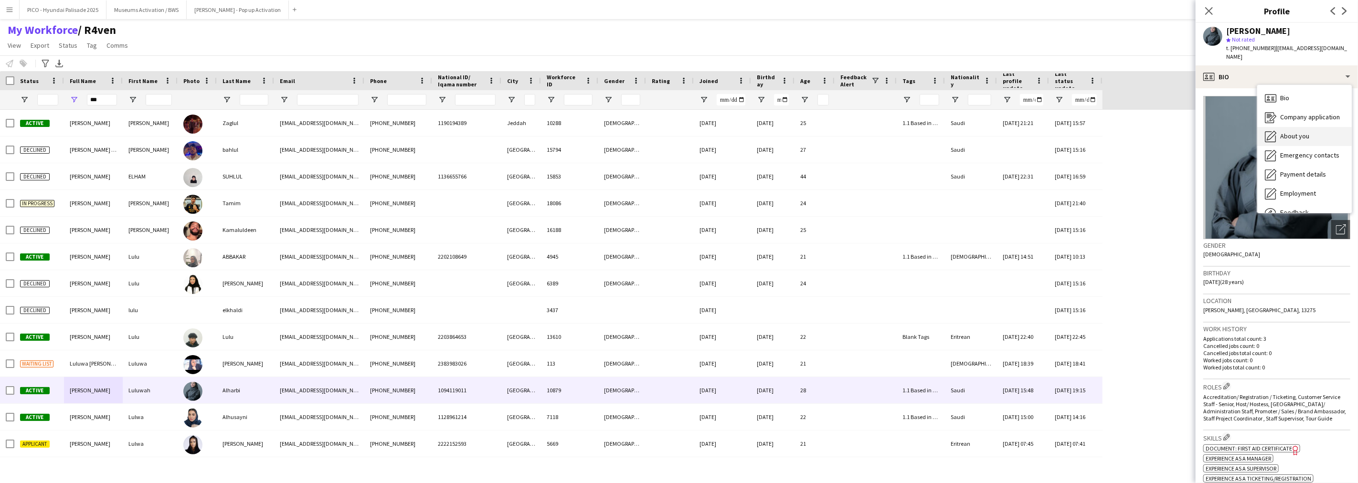
click at [1018, 132] on span "About you" at bounding box center [1294, 136] width 29 height 9
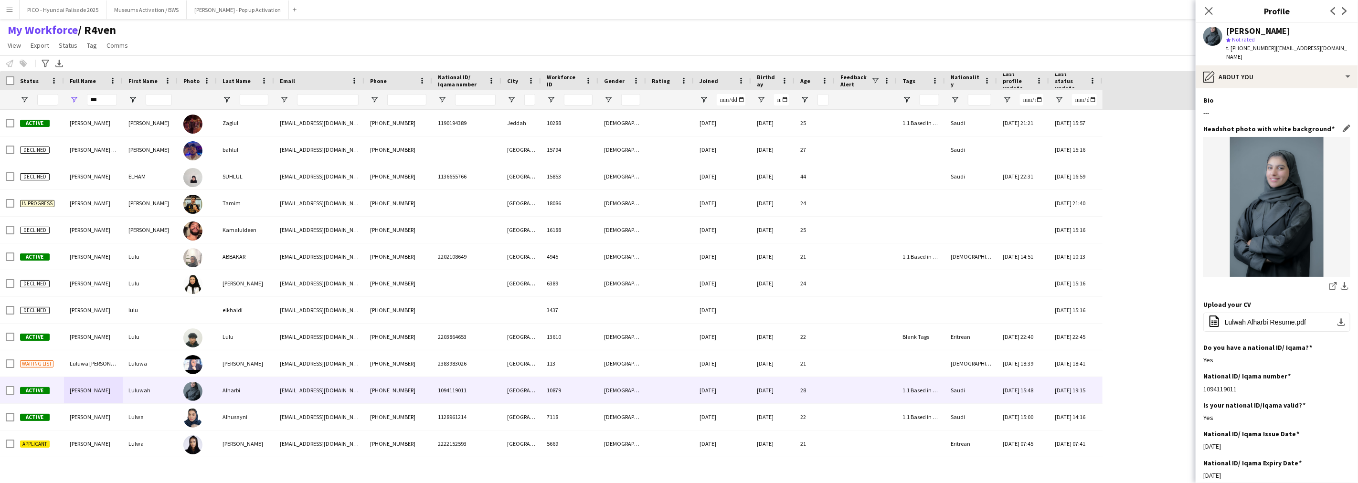
click at [1018, 125] on h3 "Headshot photo with white background" at bounding box center [1268, 129] width 131 height 9
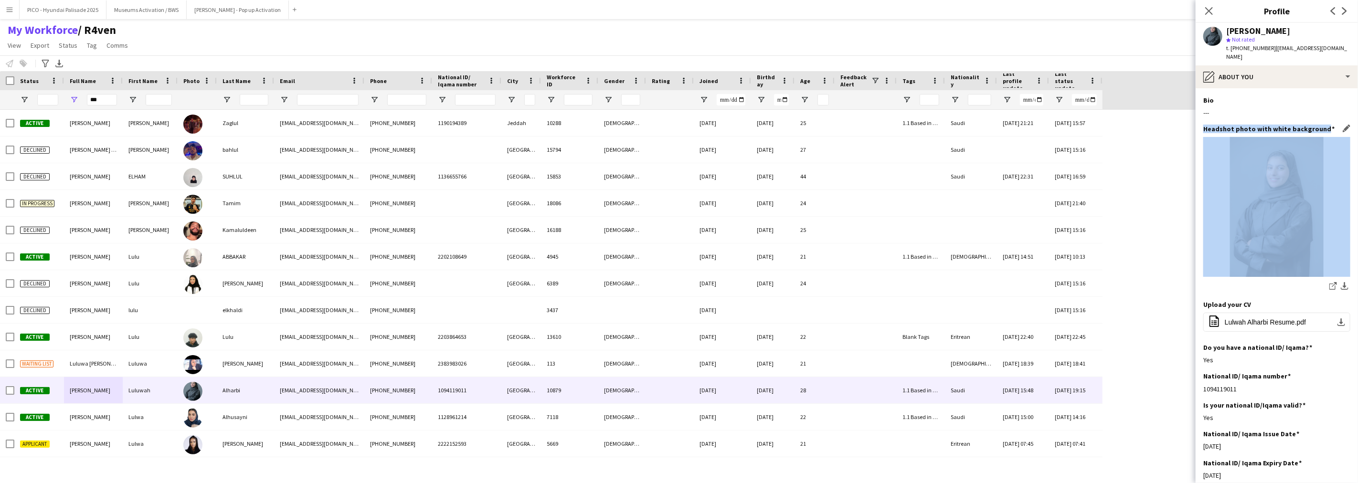
click at [1018, 125] on h3 "Headshot photo with white background" at bounding box center [1268, 129] width 131 height 9
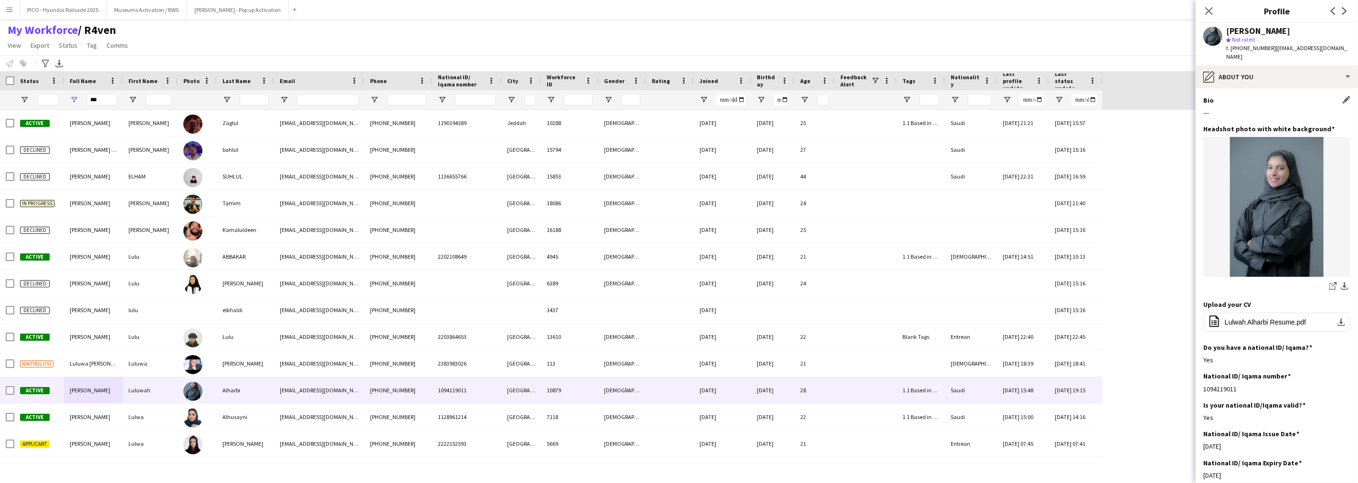
click at [1018, 97] on div "Bio Edit this field ---" at bounding box center [1276, 110] width 147 height 29
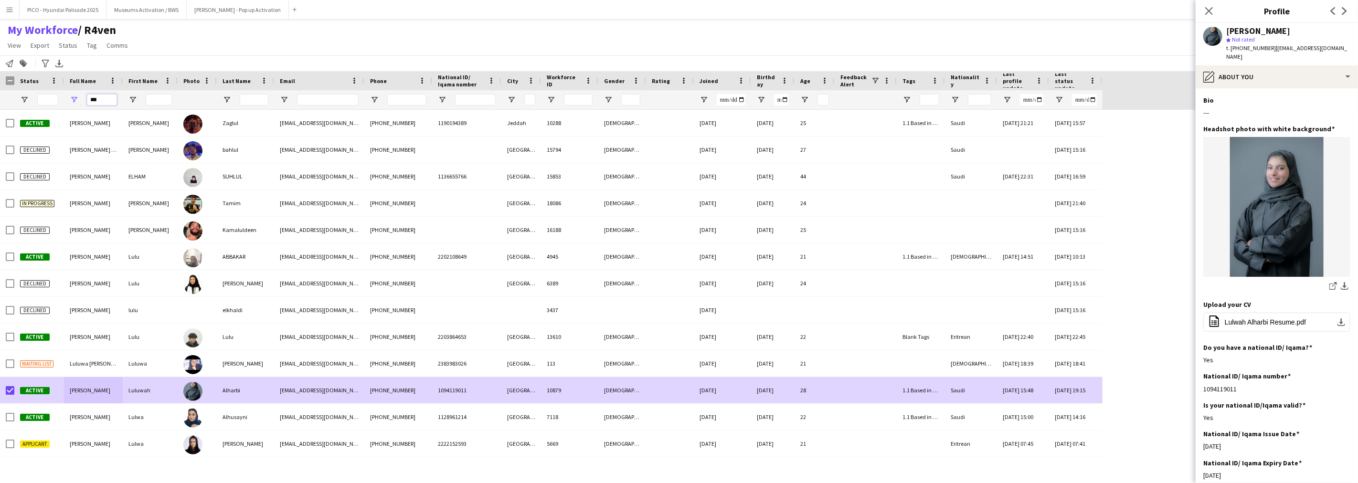
click at [100, 95] on input "***" at bounding box center [102, 99] width 30 height 11
click at [93, 53] on app-page-menu "View Views Default view R4ven New view Update view Delete view Edit name Custom…" at bounding box center [68, 46] width 137 height 18
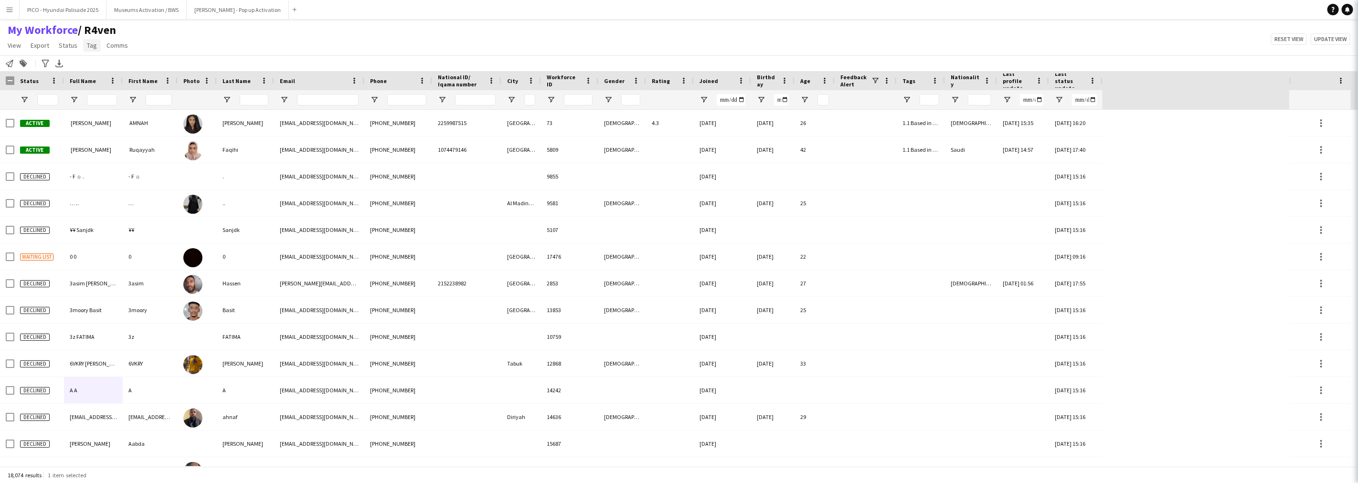
click at [93, 45] on span "Tag" at bounding box center [92, 45] width 10 height 9
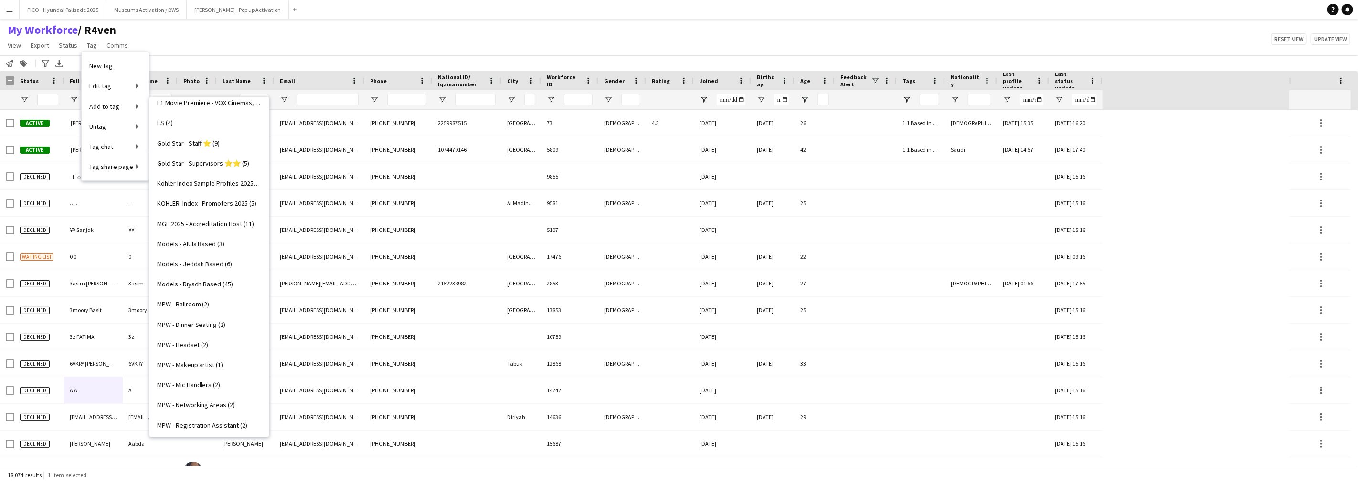
scroll to position [371, 0]
click at [209, 121] on link "FS (4)" at bounding box center [208, 122] width 119 height 20
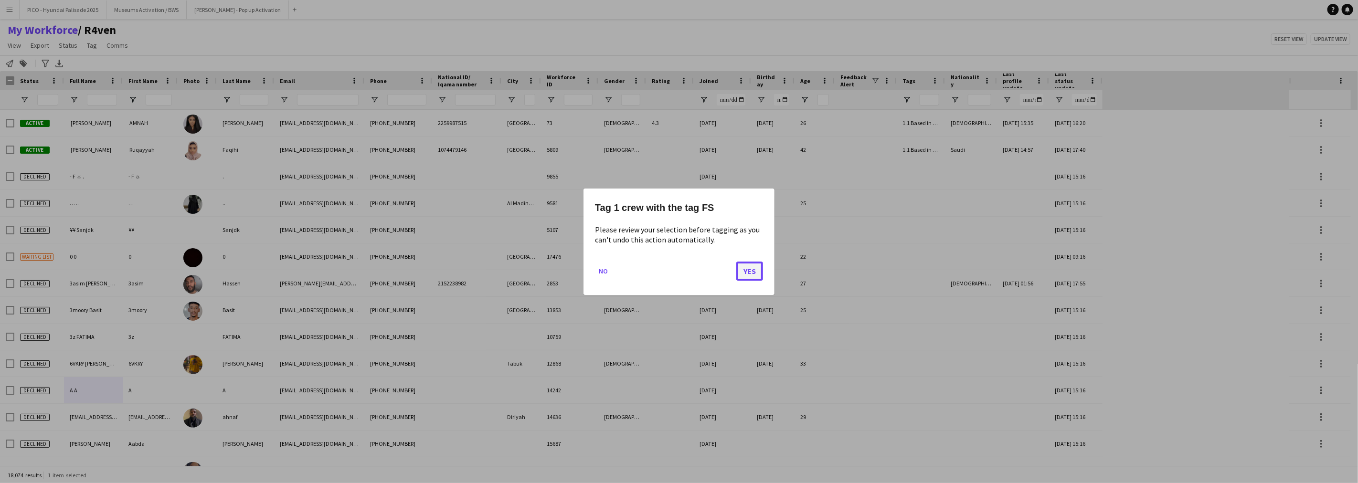
click at [741, 269] on button "Yes" at bounding box center [749, 270] width 27 height 19
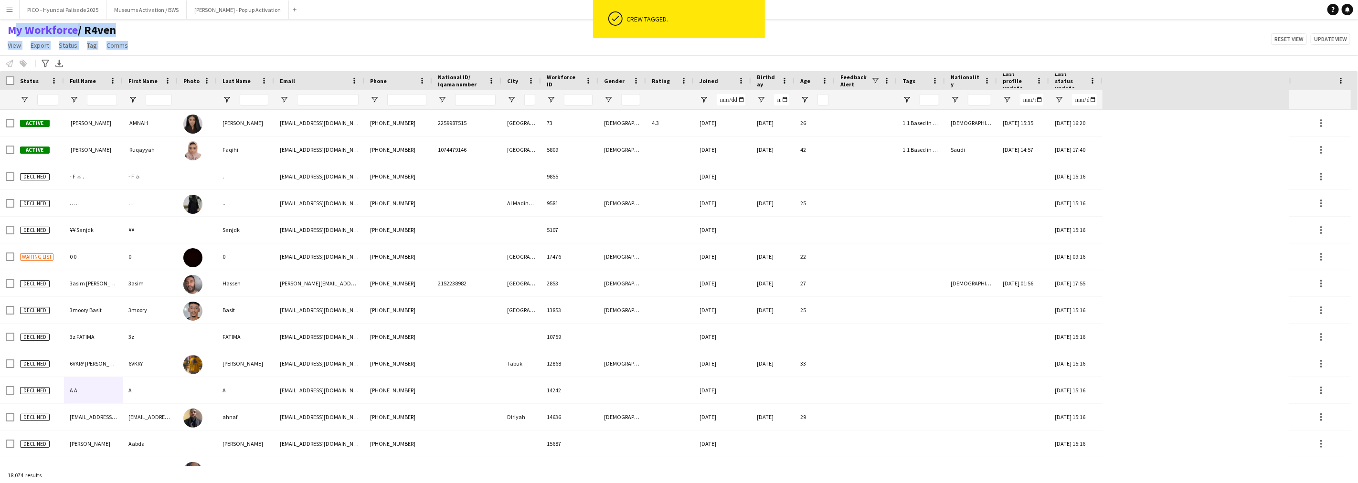
drag, startPoint x: 170, startPoint y: 46, endPoint x: 7, endPoint y: 31, distance: 164.0
click at [7, 31] on div "My Workforce / R4ven View Views Default view R4ven New view Update view Delete …" at bounding box center [679, 39] width 1358 height 32
click at [247, 52] on div "My Workforce / R4ven View Views Default view R4ven New view Update view Delete …" at bounding box center [679, 39] width 1358 height 32
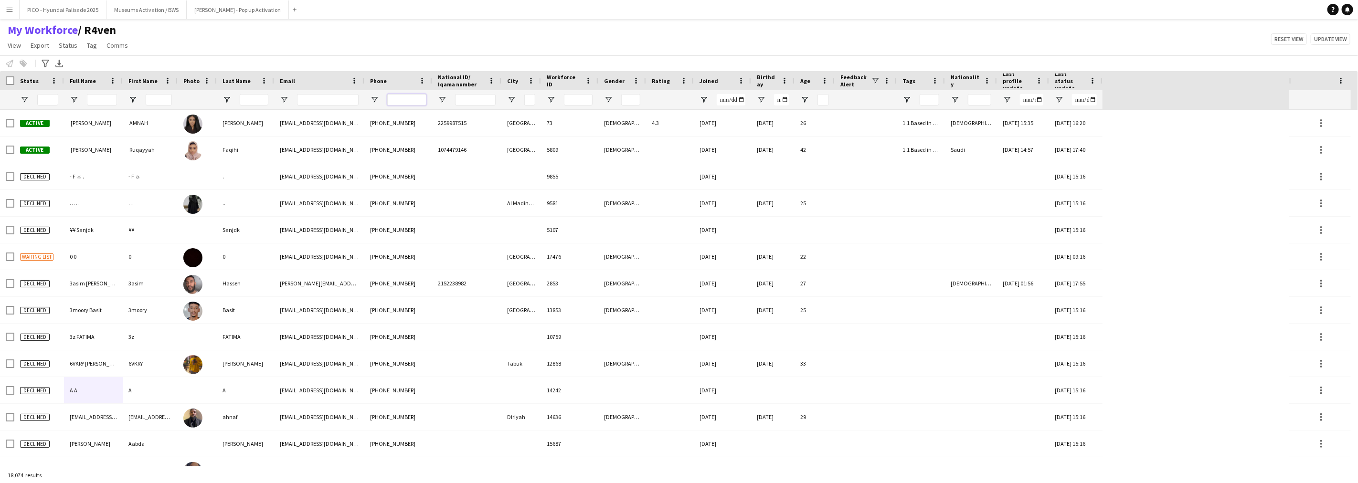
click at [414, 103] on input "Phone Filter Input" at bounding box center [406, 99] width 39 height 11
type input "*"
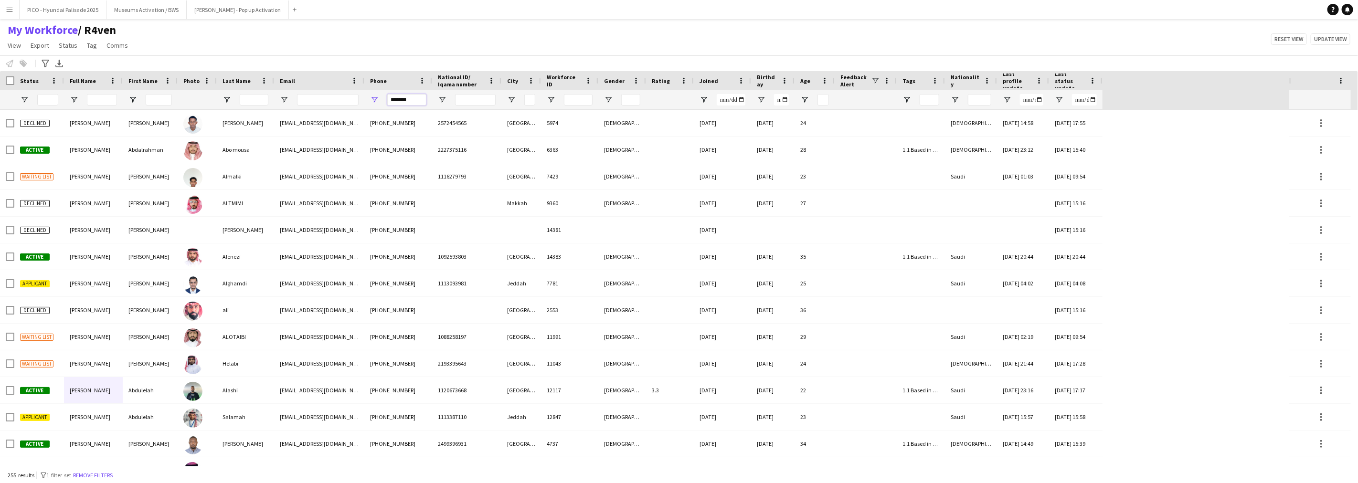
type input "********"
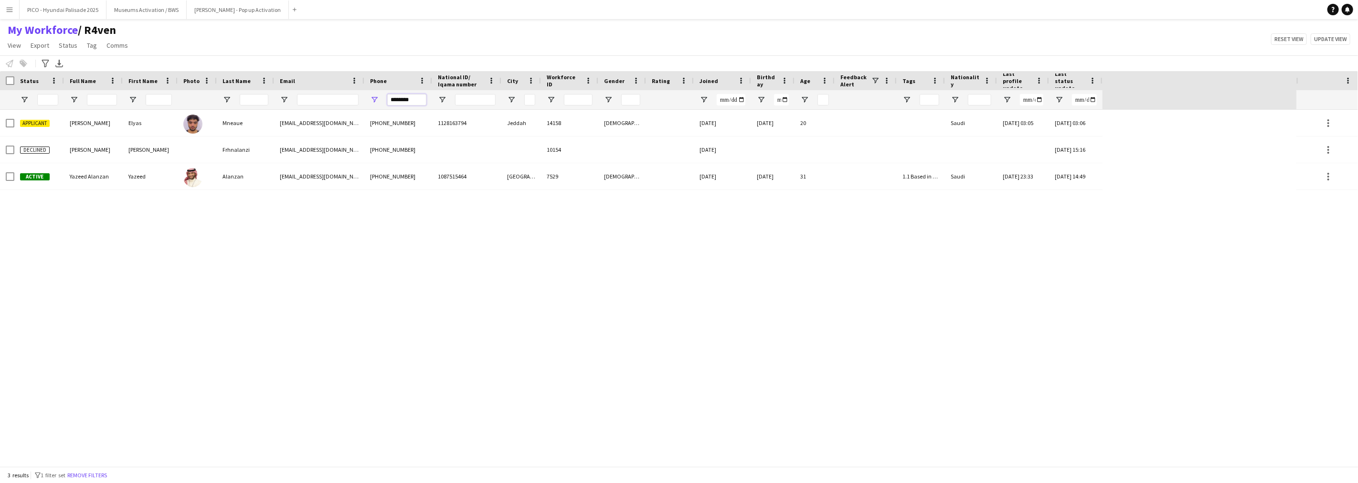
click at [394, 95] on input "********" at bounding box center [406, 99] width 39 height 11
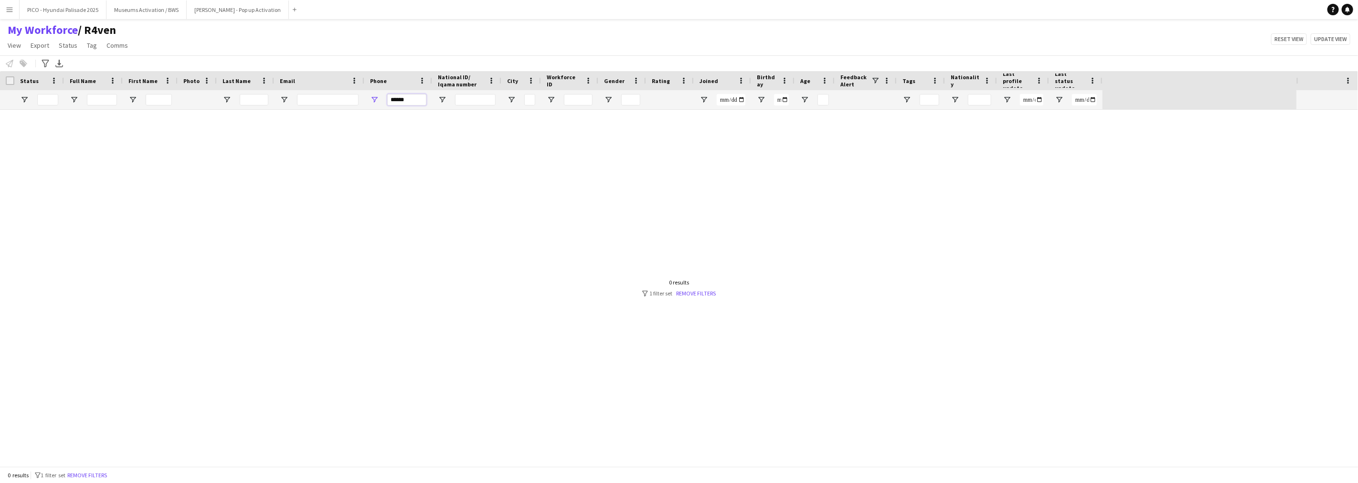
click at [406, 101] on input "*****" at bounding box center [406, 99] width 39 height 11
type input "*"
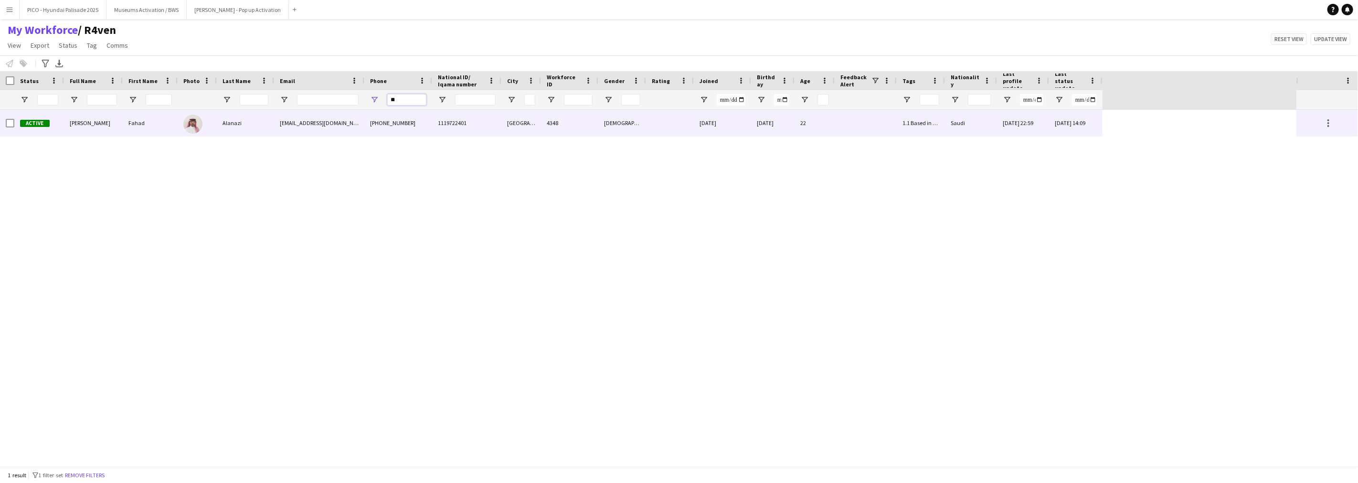
type input "*"
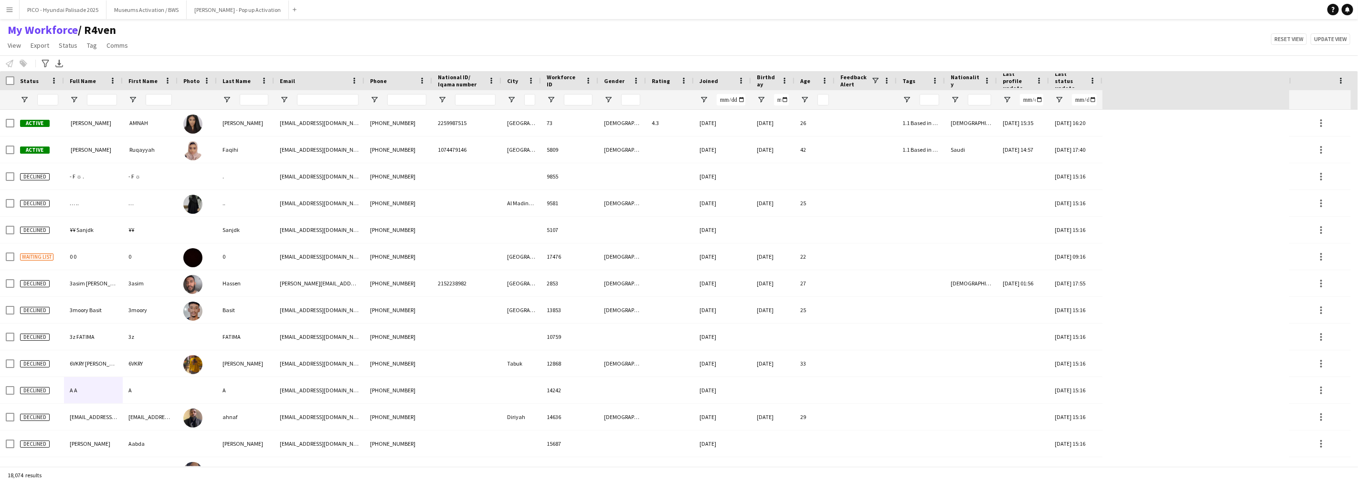
click at [337, 49] on div "My Workforce / R4ven View Views Default view R4ven New view Update view Delete …" at bounding box center [679, 39] width 1358 height 32
click at [97, 102] on input "Full Name Filter Input" at bounding box center [102, 99] width 30 height 11
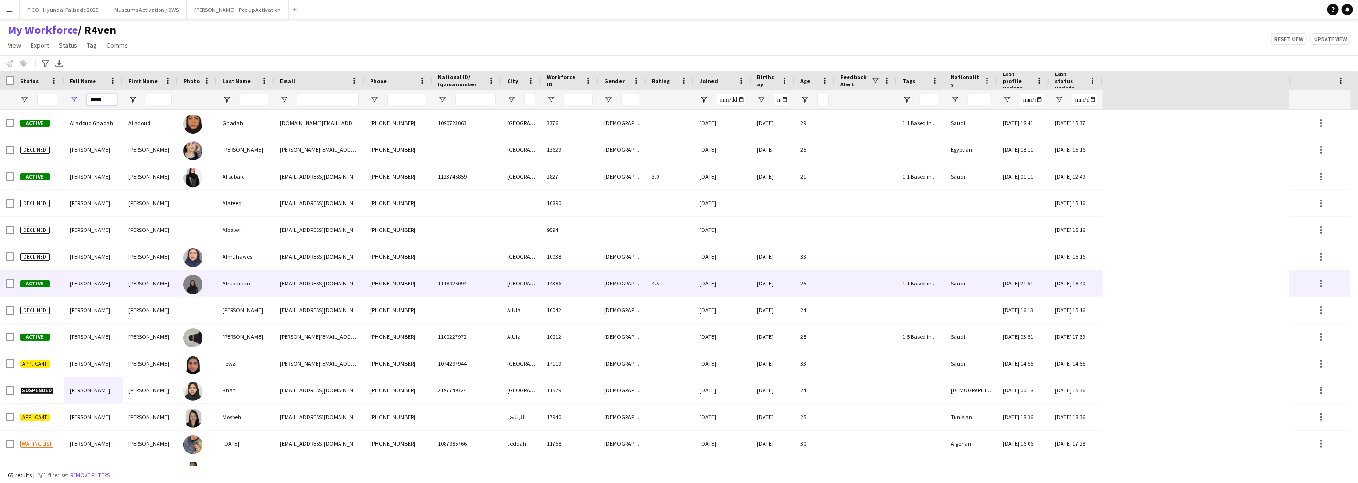
type input "*****"
click at [150, 276] on div "[PERSON_NAME]" at bounding box center [150, 283] width 55 height 26
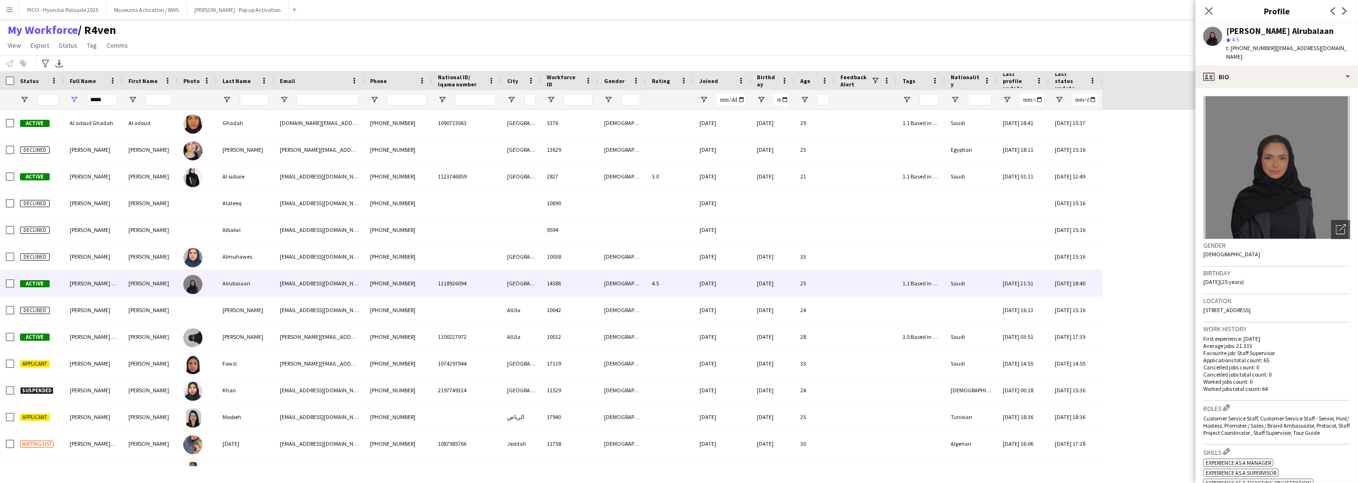
click at [1018, 49] on span "| [EMAIL_ADDRESS][DOMAIN_NAME]" at bounding box center [1286, 52] width 121 height 16
drag, startPoint x: 1287, startPoint y: 49, endPoint x: 1328, endPoint y: 47, distance: 40.6
click at [1018, 47] on span "| [EMAIL_ADDRESS][DOMAIN_NAME]" at bounding box center [1286, 52] width 121 height 16
copy span "[EMAIL_ADDRESS][DOMAIN_NAME]"
